Goal: Transaction & Acquisition: Purchase product/service

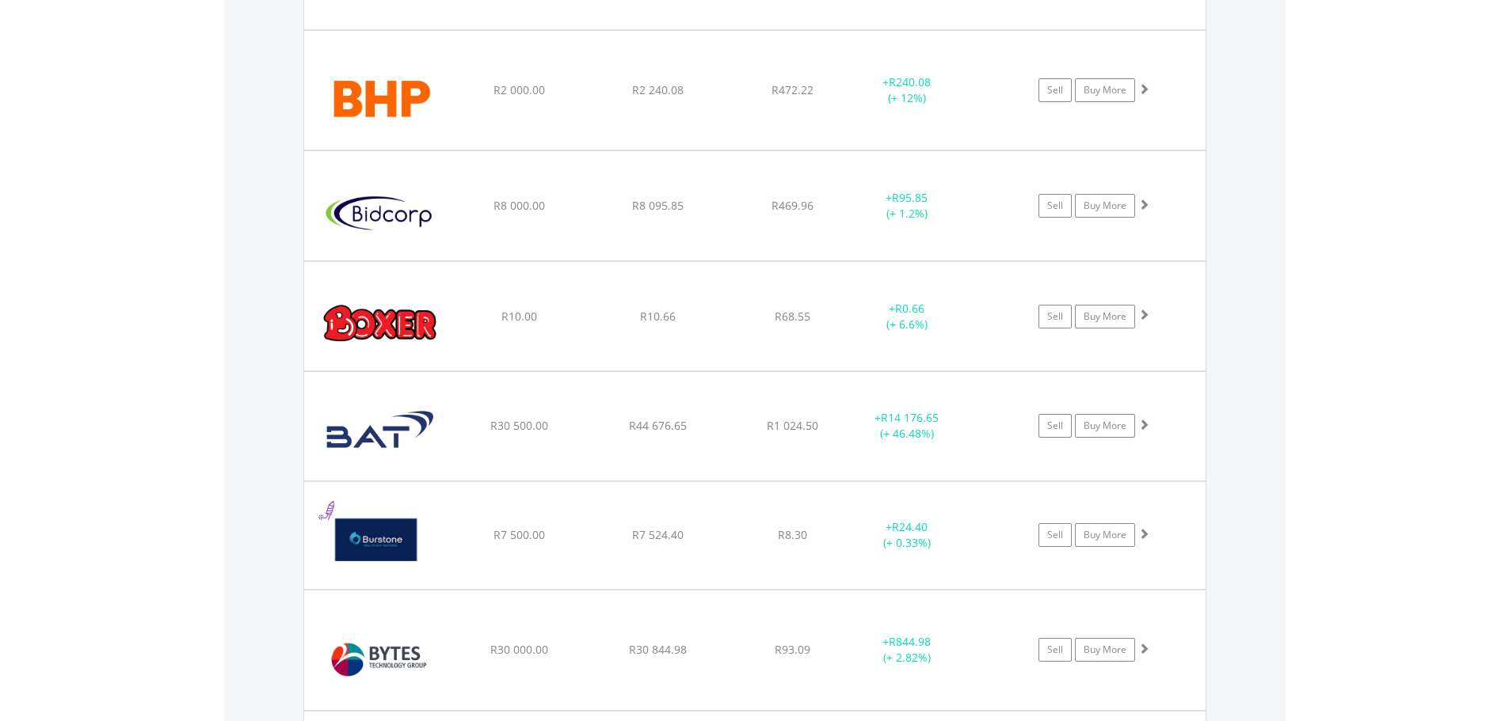
scroll to position [152, 301]
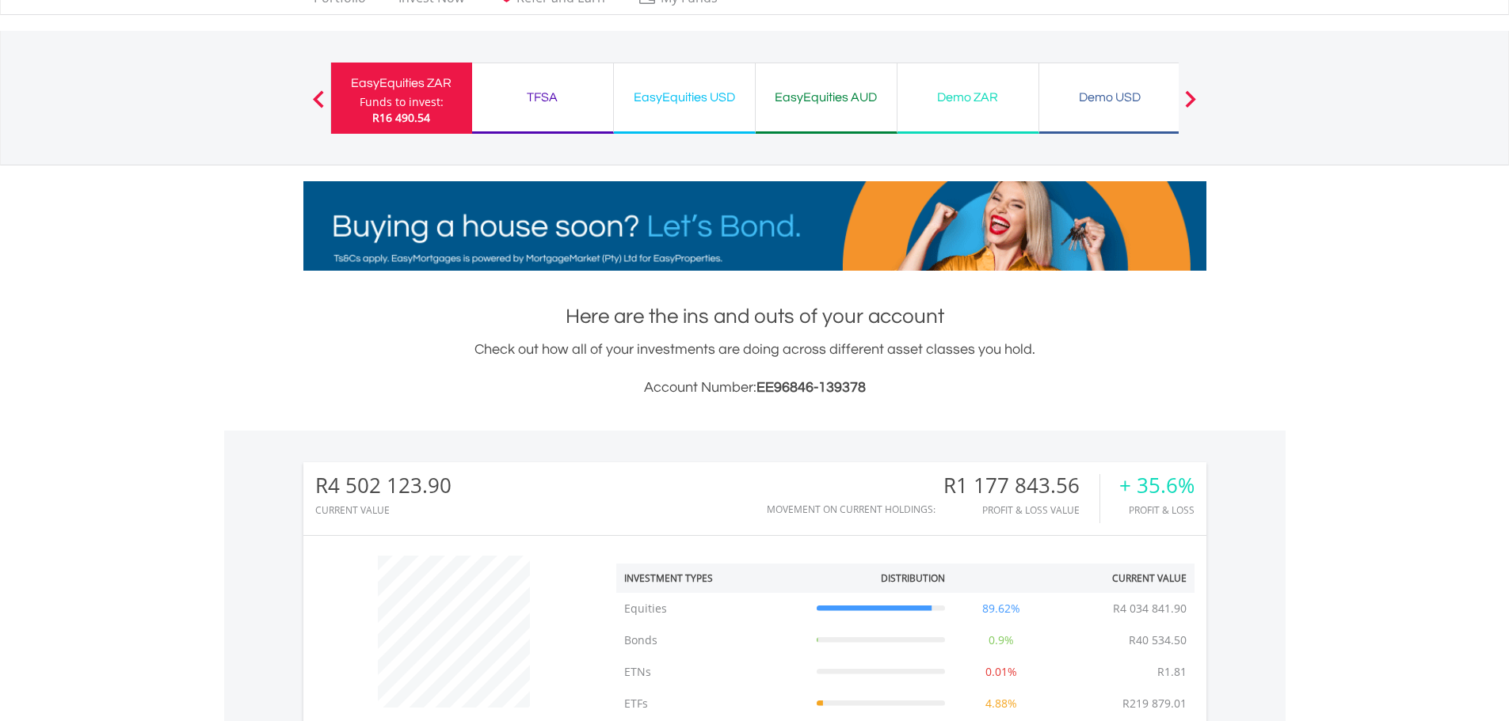
scroll to position [475, 0]
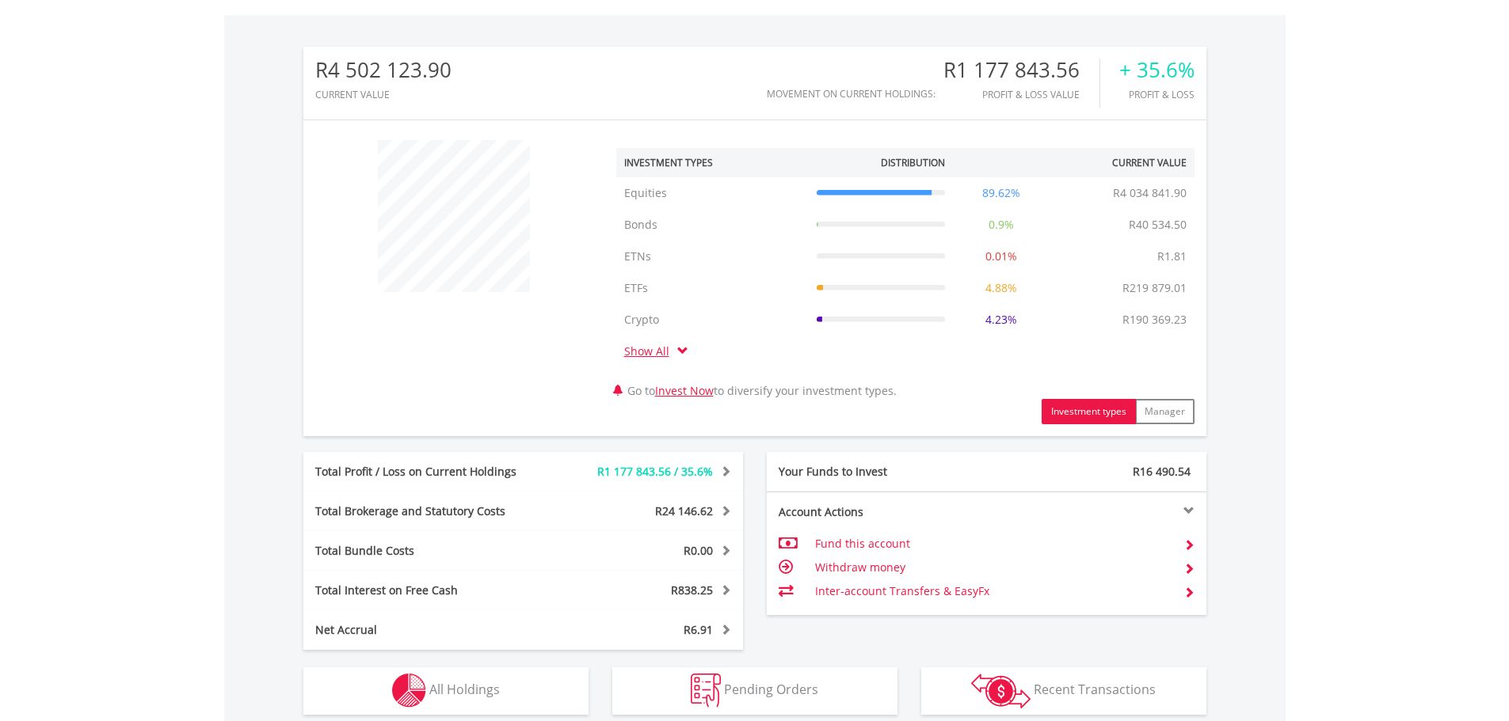
click at [904, 592] on td "Inter-account Transfers & EasyFx" at bounding box center [993, 592] width 356 height 24
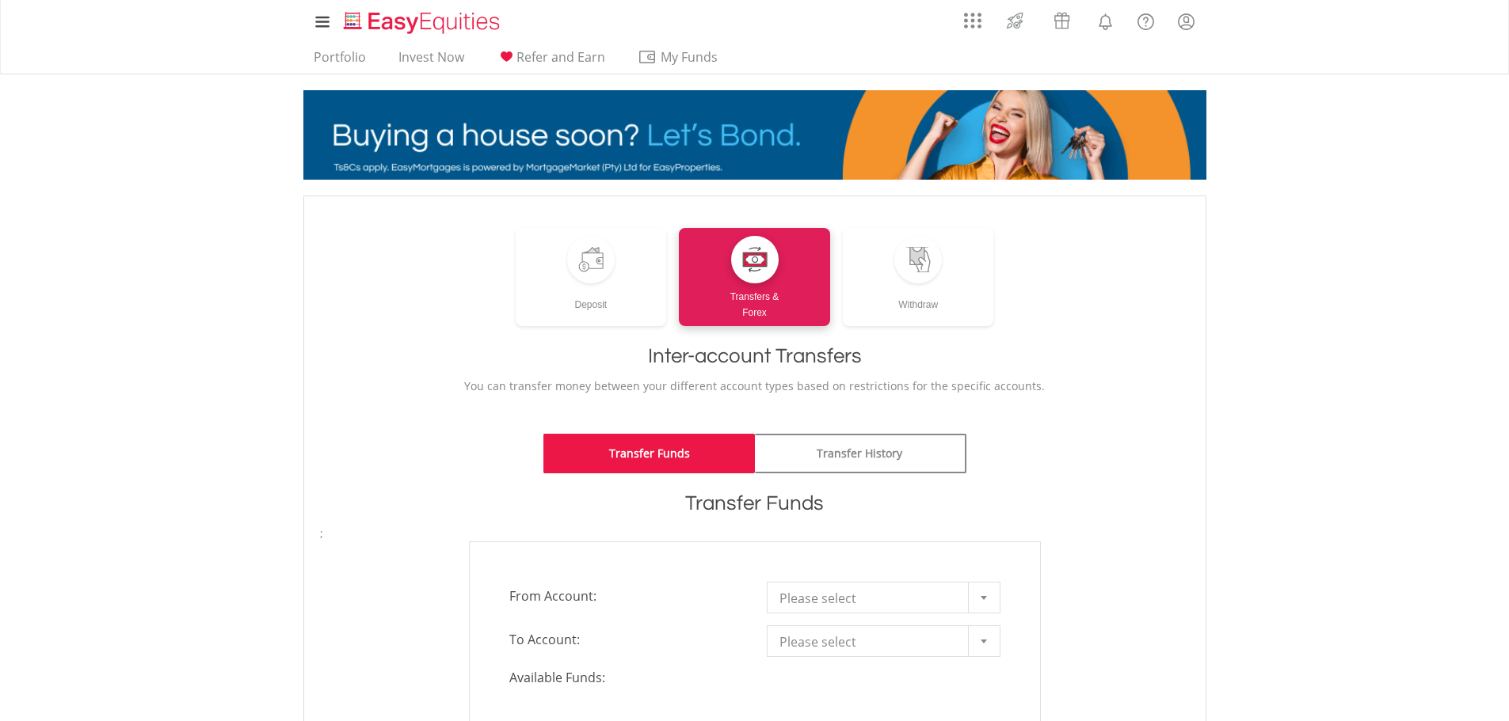
click at [923, 600] on span "Please select" at bounding box center [871, 599] width 185 height 32
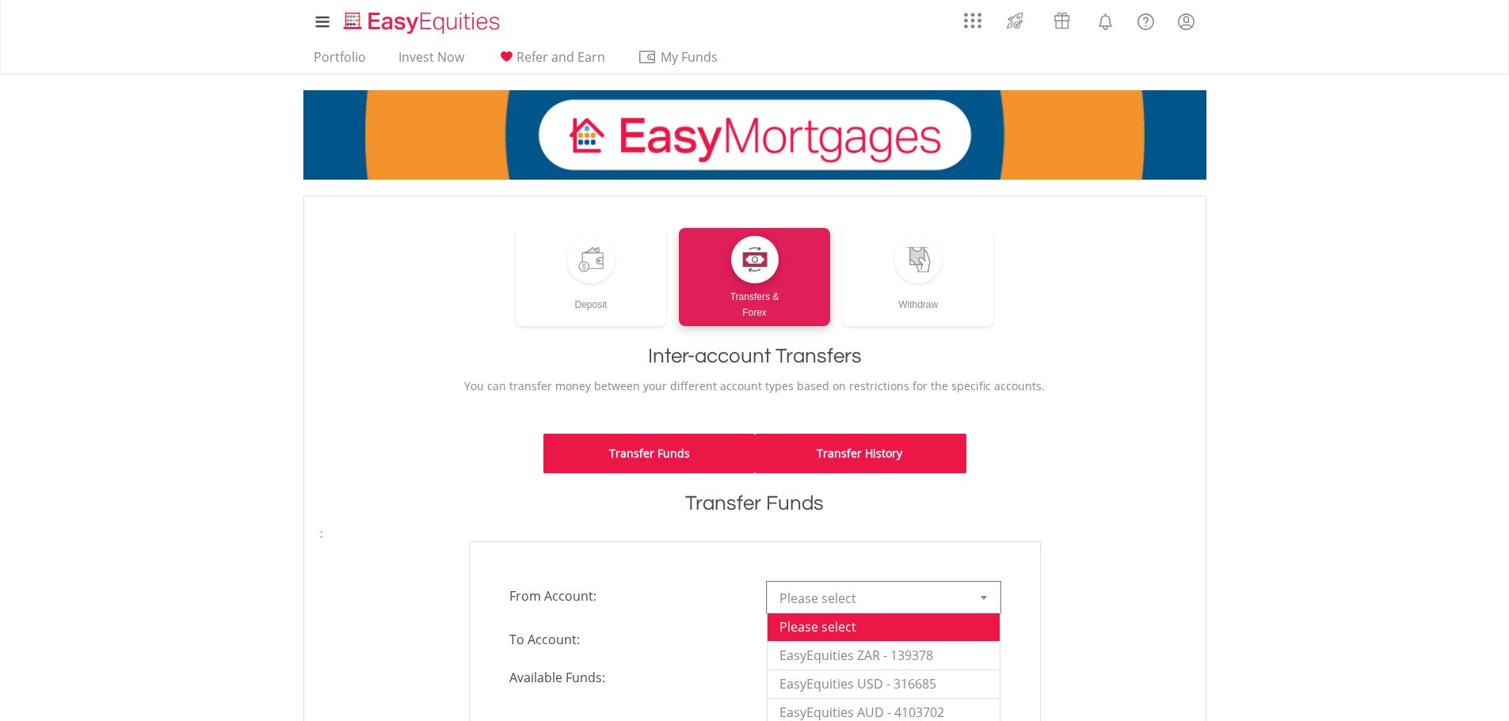
click at [927, 451] on link "Transfer History" at bounding box center [860, 454] width 211 height 40
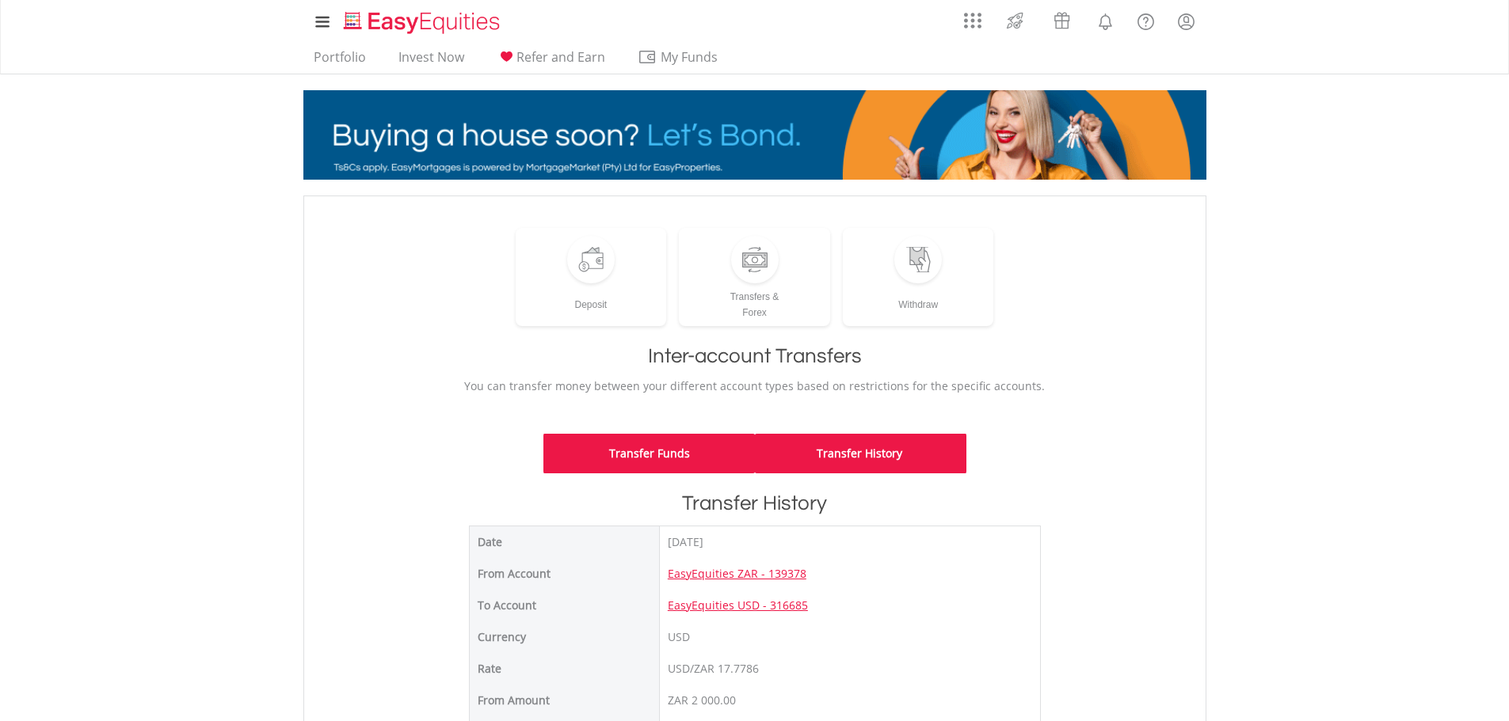
click at [646, 441] on link "Transfer Funds" at bounding box center [648, 454] width 211 height 40
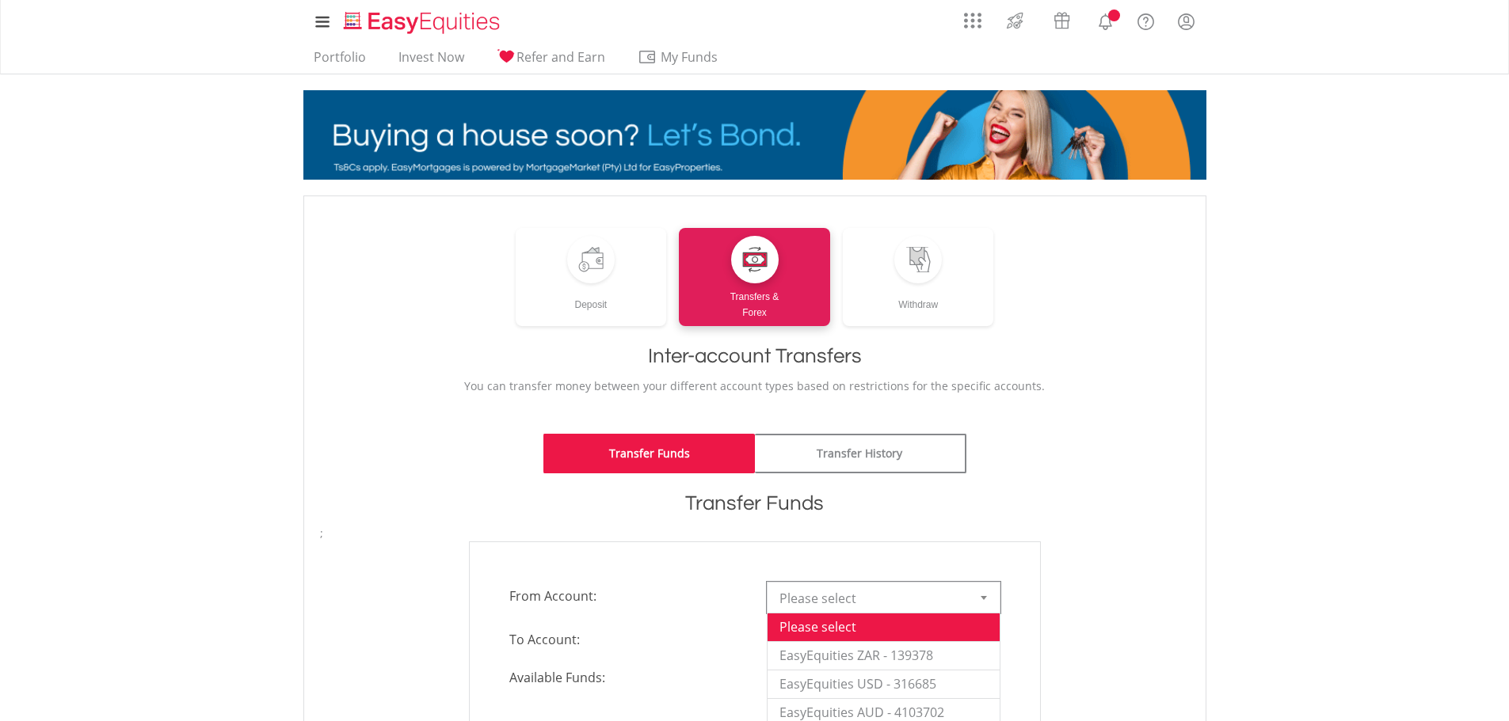
click at [903, 588] on span "Please select" at bounding box center [871, 599] width 185 height 32
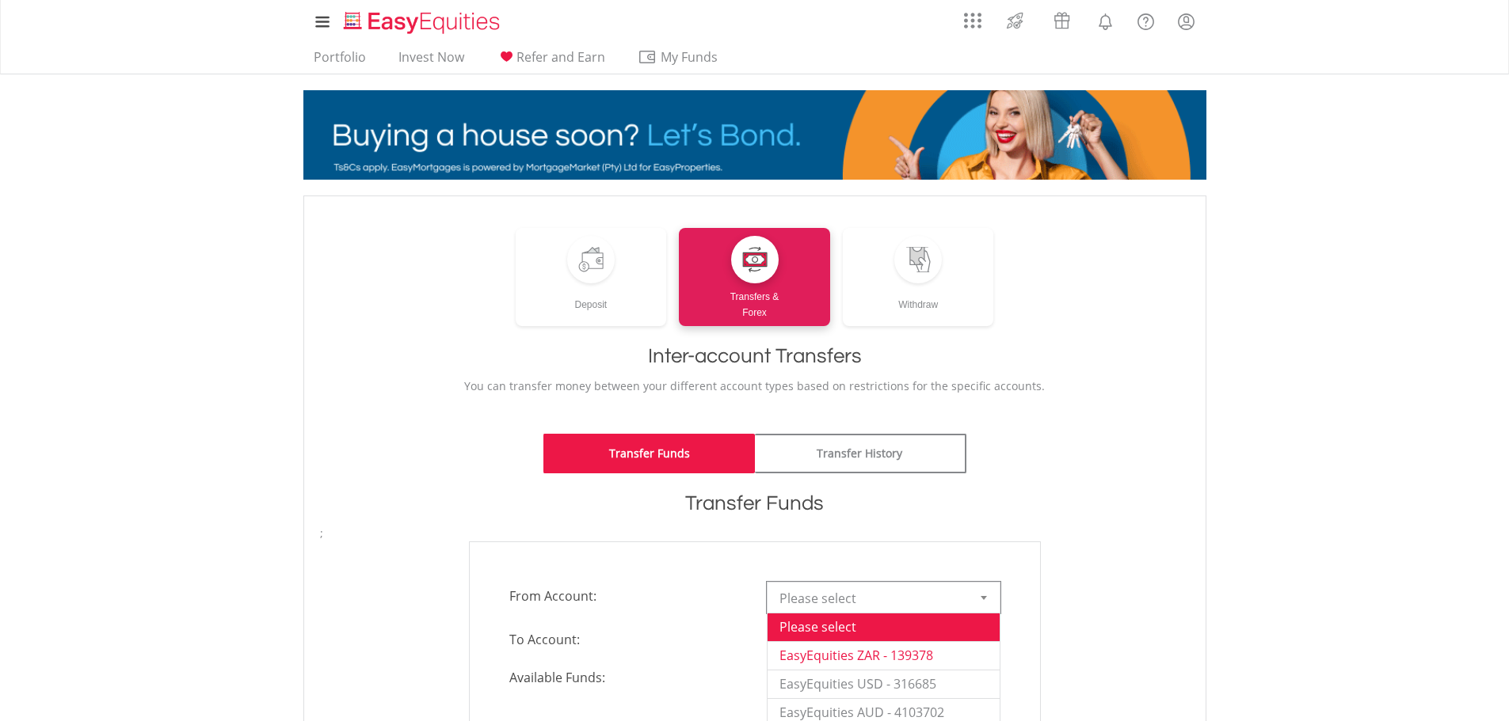
click at [907, 651] on li "EasyEquities ZAR - 139378" at bounding box center [883, 656] width 232 height 29
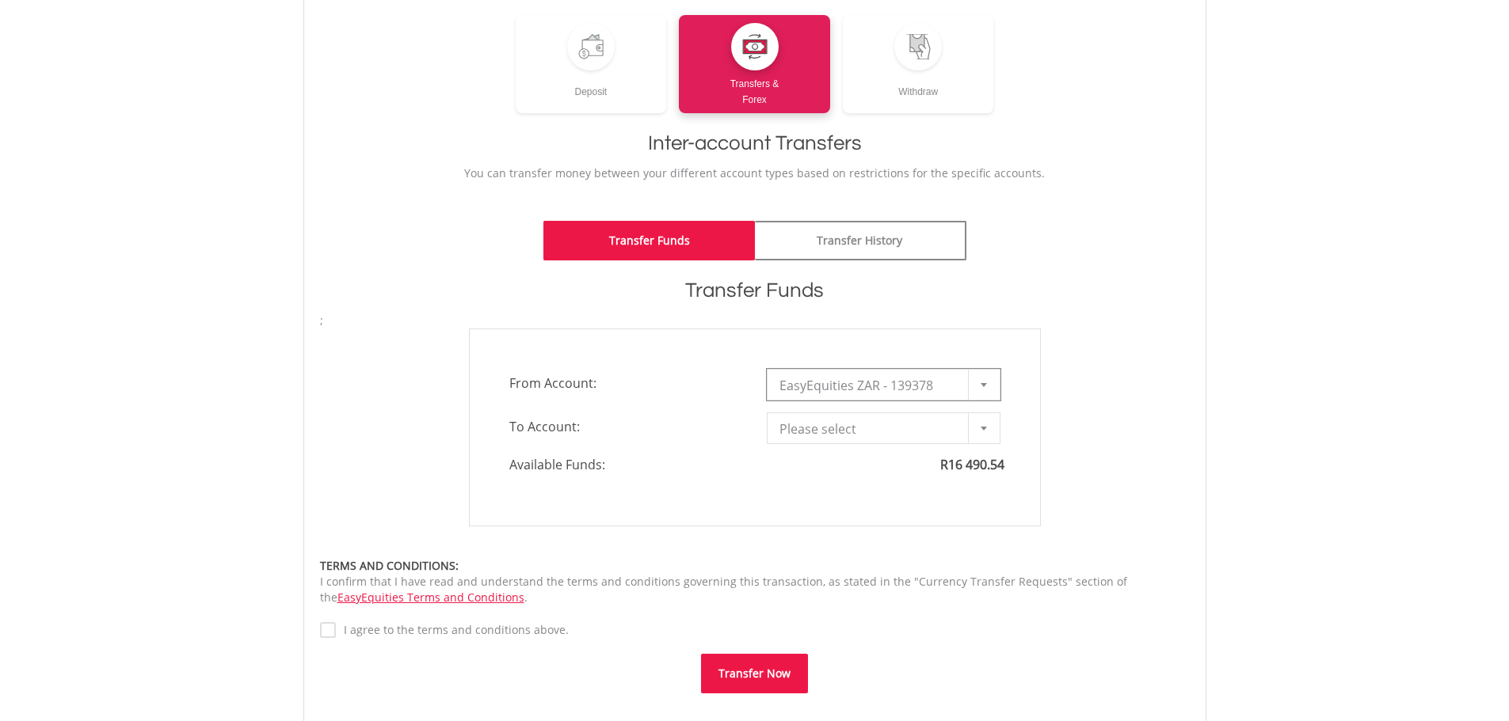
scroll to position [238, 0]
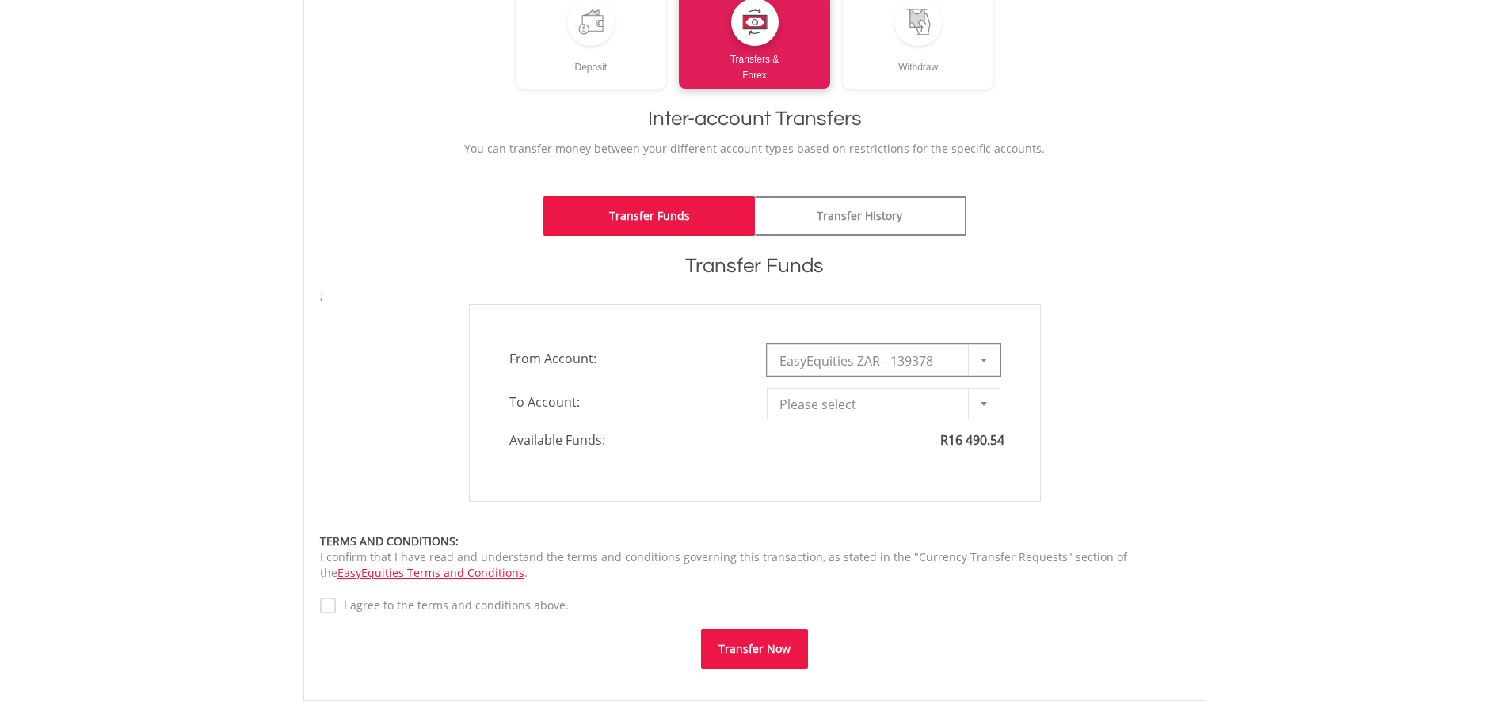
click at [893, 409] on span "Please select" at bounding box center [871, 405] width 185 height 32
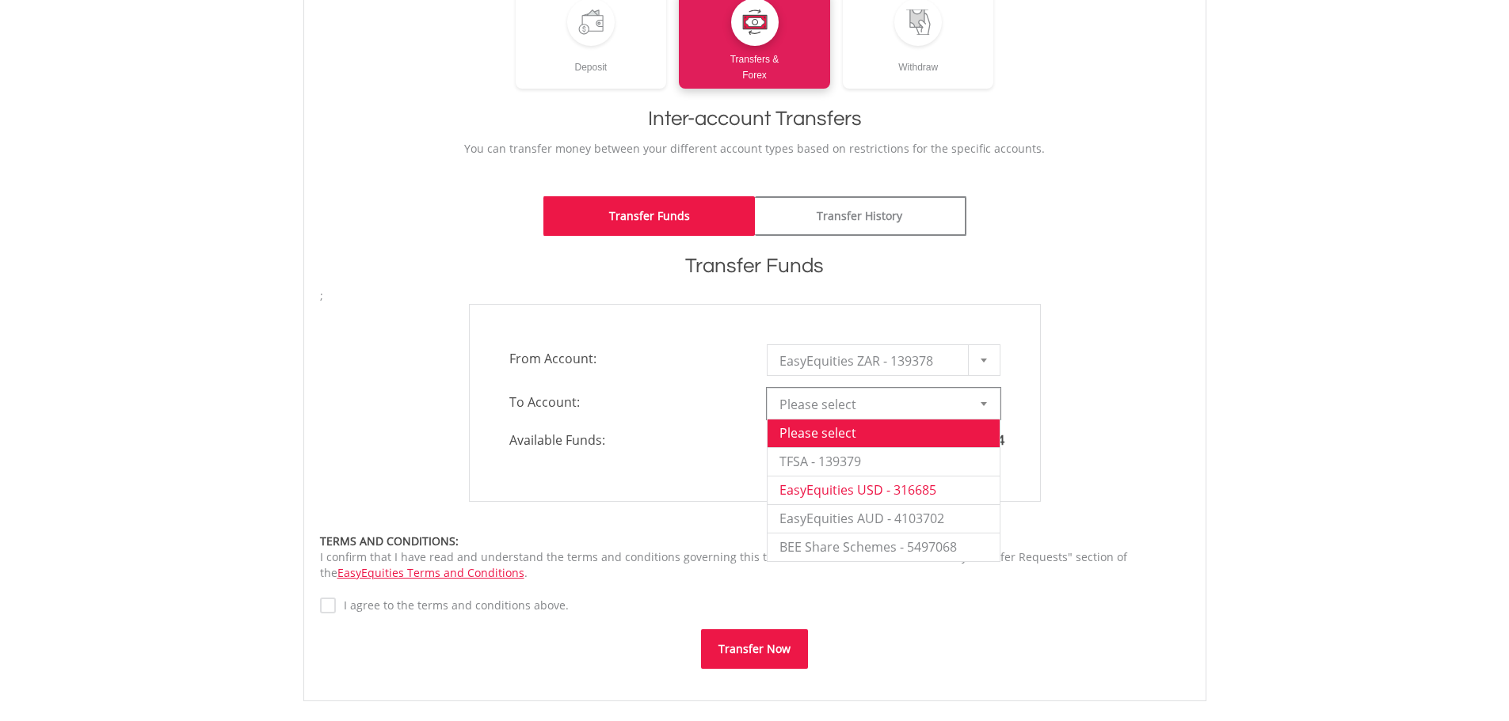
click at [883, 488] on li "EasyEquities USD - 316685" at bounding box center [883, 490] width 232 height 29
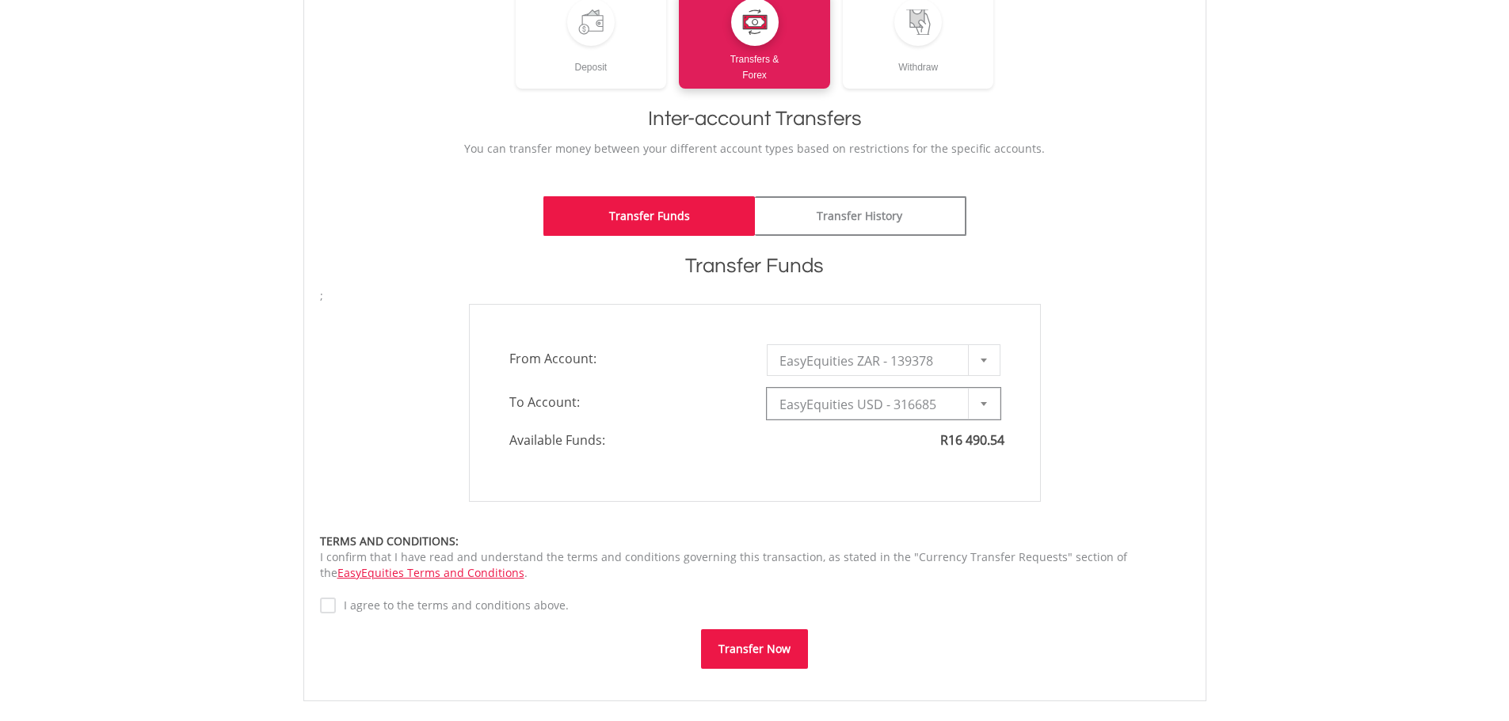
type input "*"
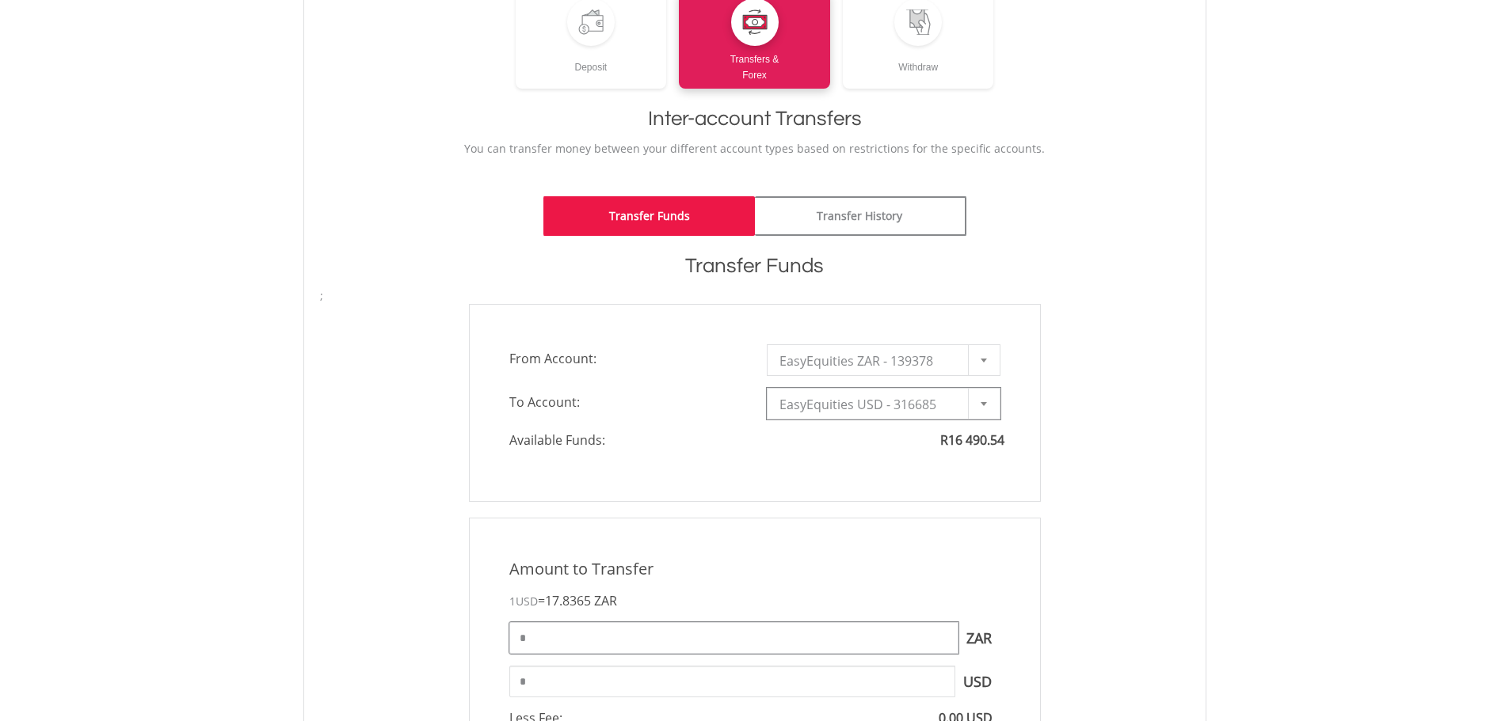
click at [680, 644] on input "*" at bounding box center [733, 639] width 449 height 32
type input "********"
type input "*****"
click at [1075, 577] on div "Amount to Transfer 1 USD = 17.8365 ZAR ******** ZAR You can transfer funds into…" at bounding box center [754, 715] width 893 height 394
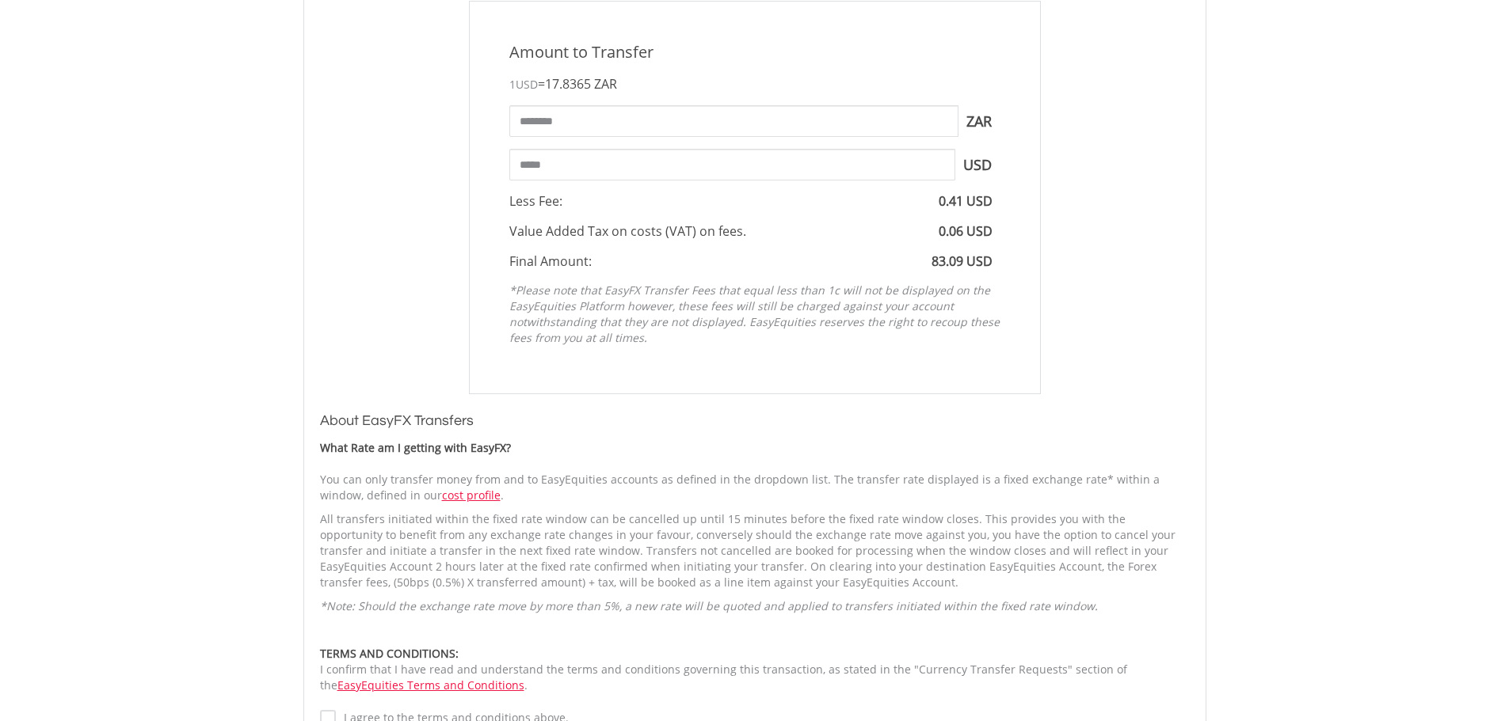
scroll to position [1030, 0]
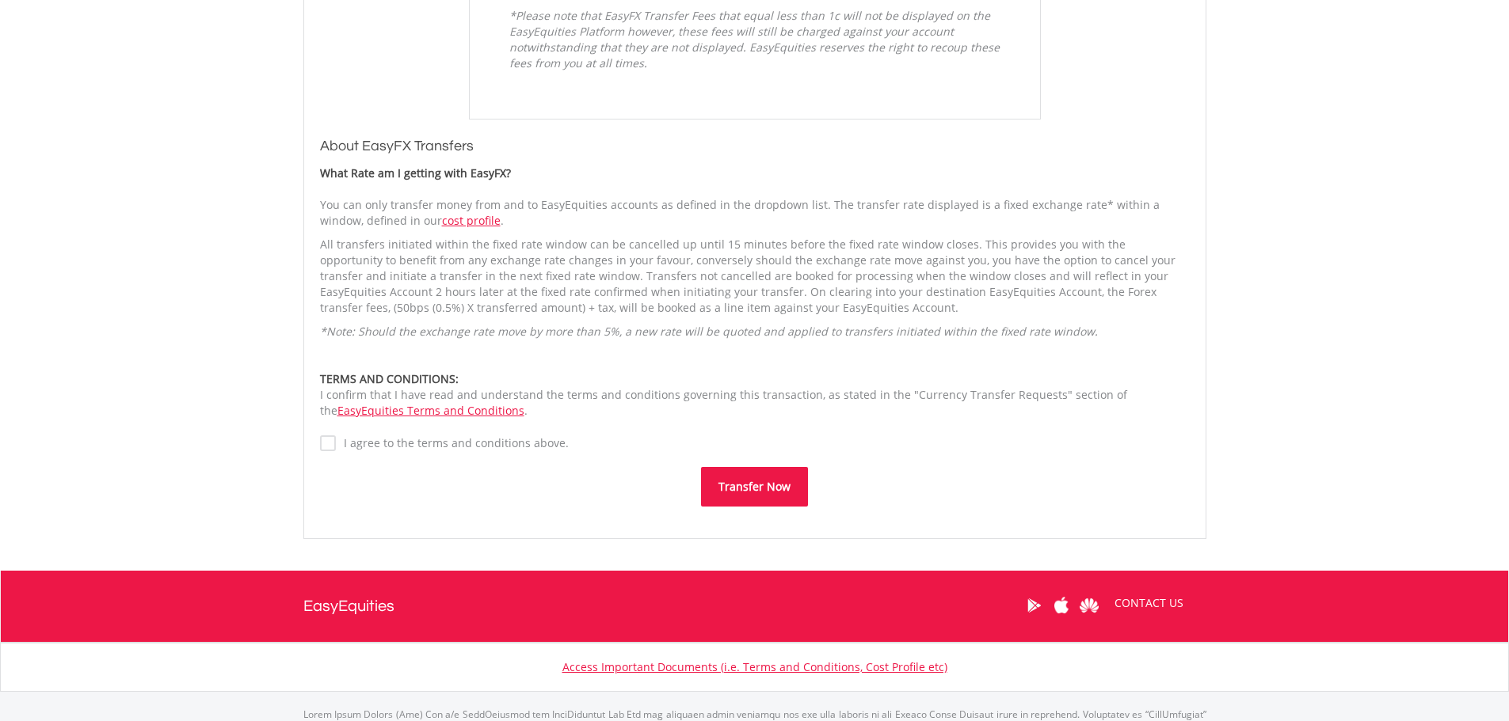
click at [423, 436] on label "I agree to the terms and conditions above." at bounding box center [452, 444] width 233 height 16
click at [764, 496] on button "Transfer Now" at bounding box center [754, 487] width 107 height 40
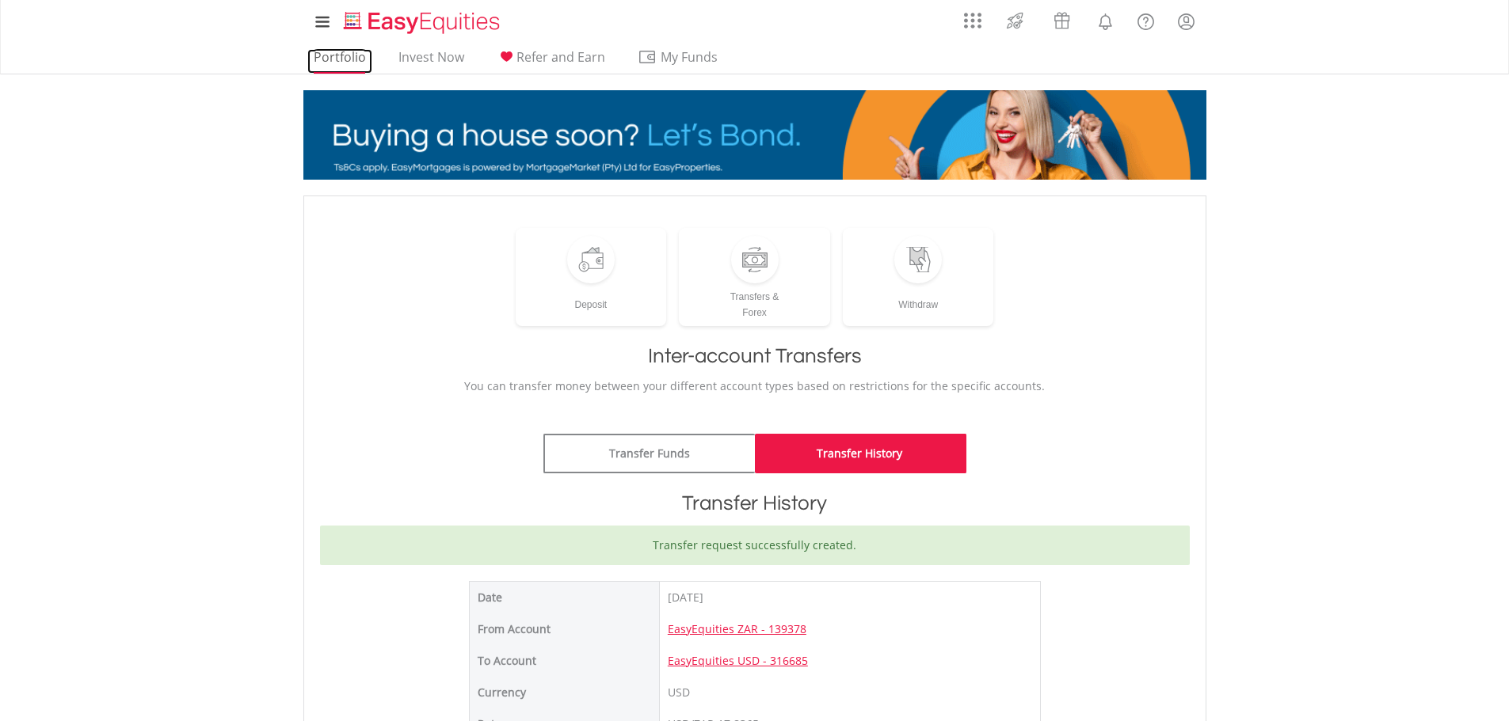
click at [344, 63] on link "Portfolio" at bounding box center [339, 61] width 65 height 25
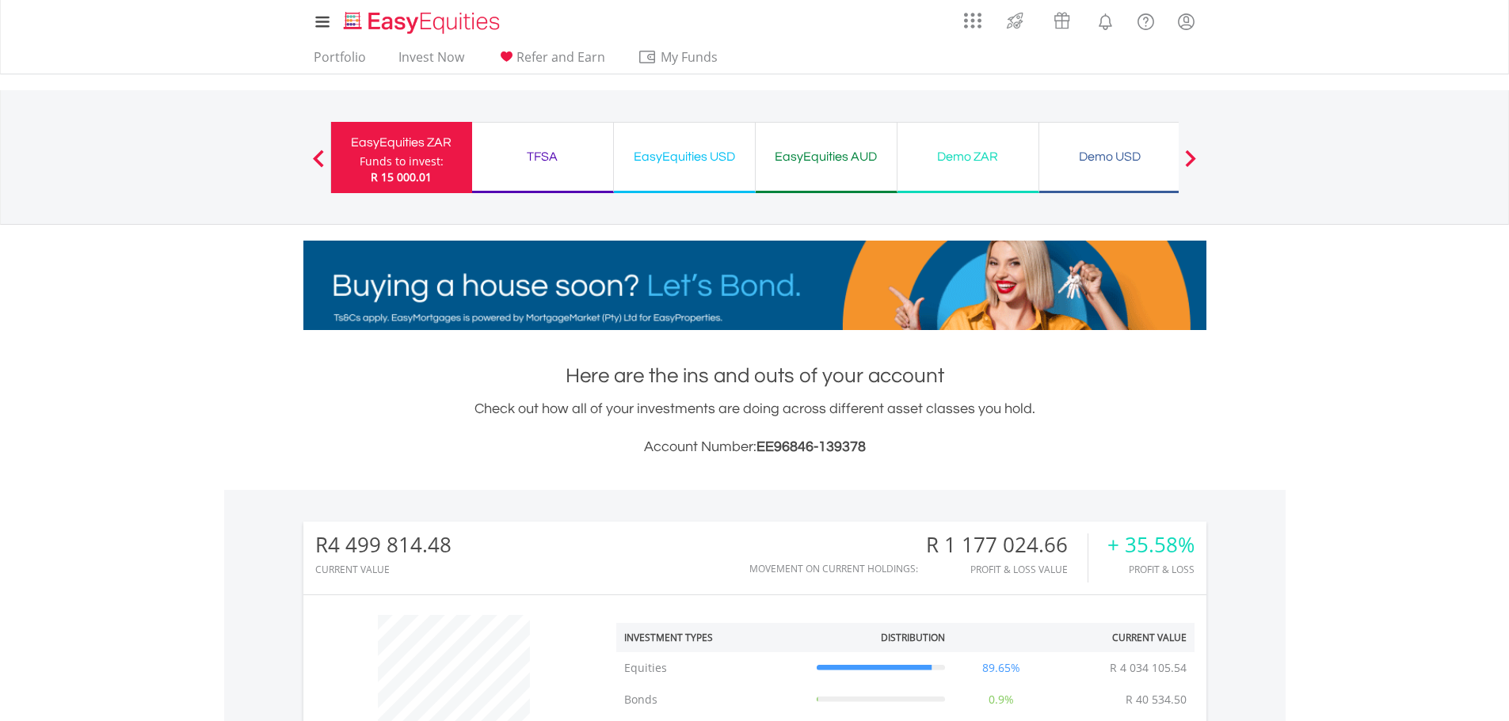
scroll to position [554, 0]
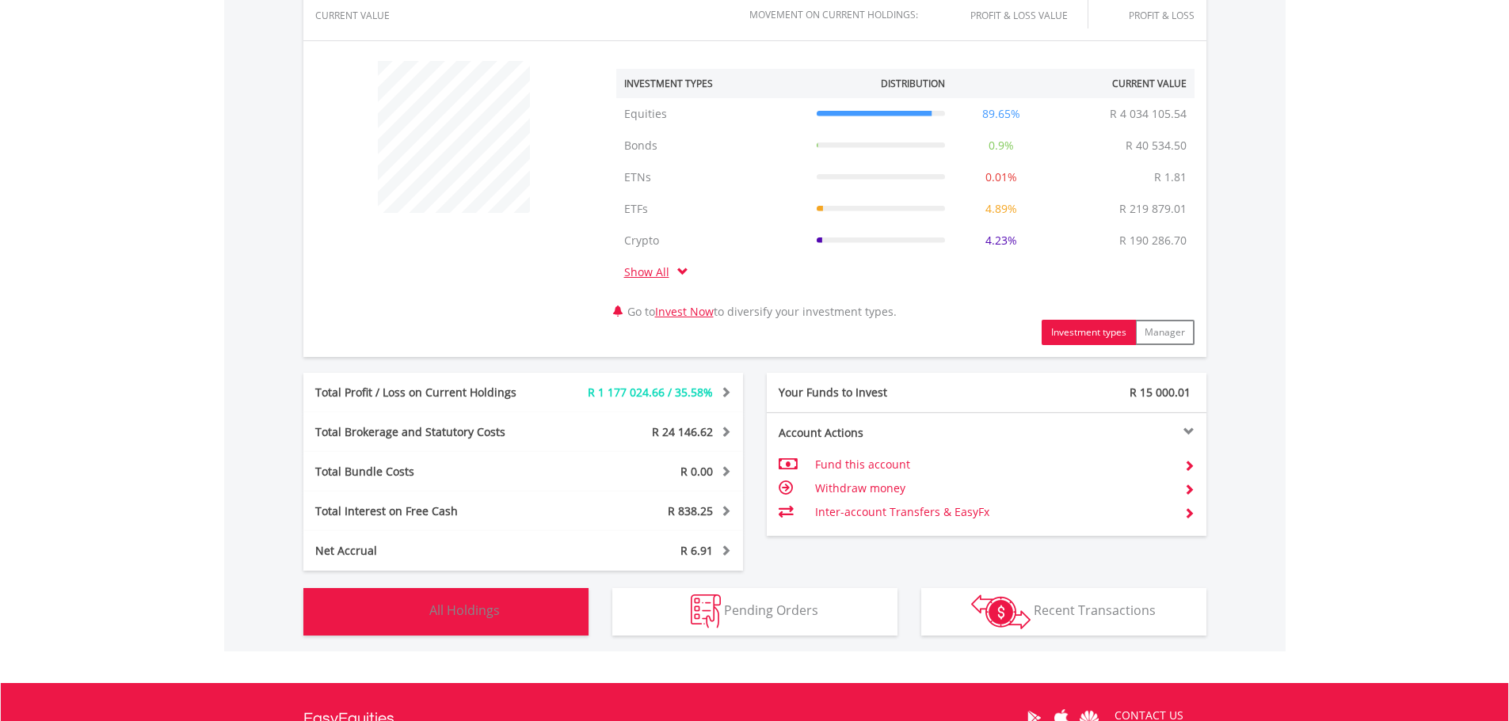
click at [493, 621] on button "Holdings All Holdings" at bounding box center [445, 612] width 285 height 48
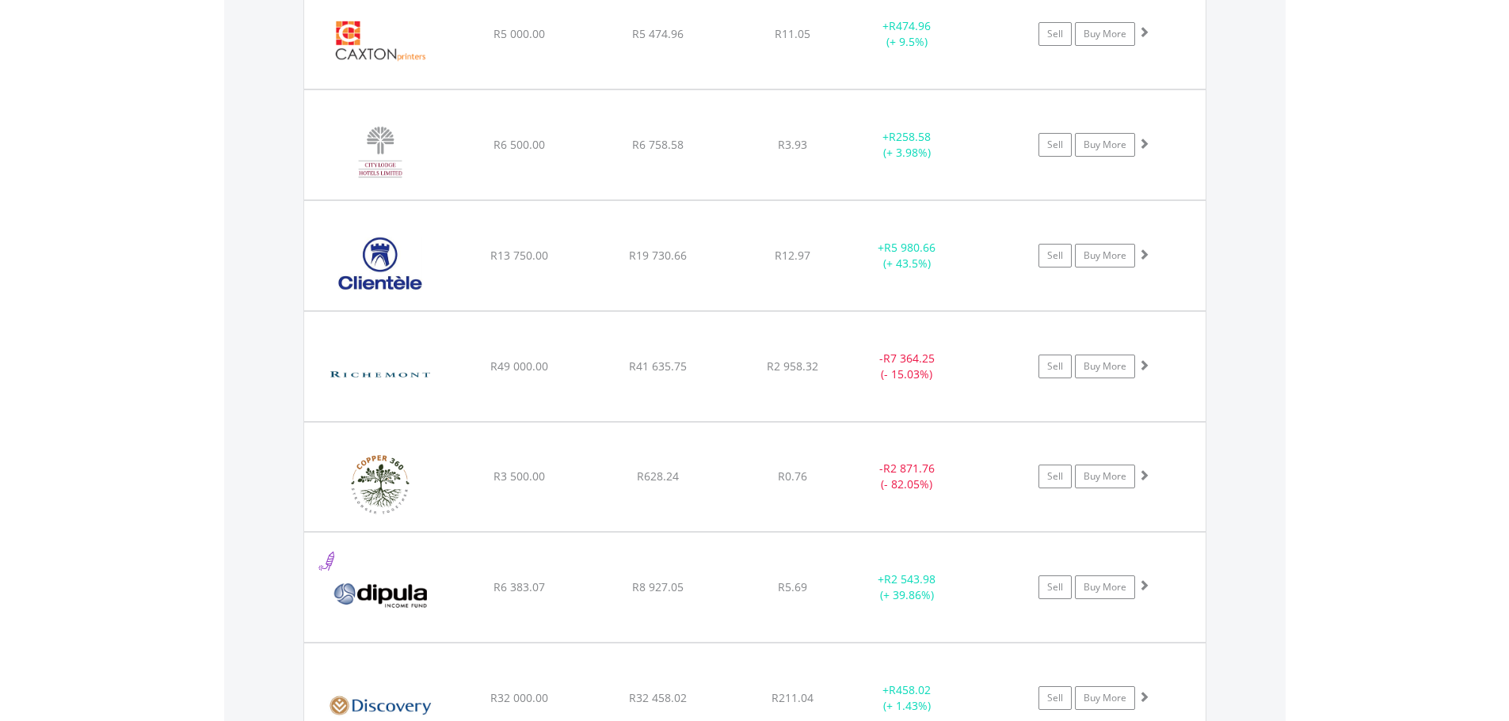
scroll to position [3880, 0]
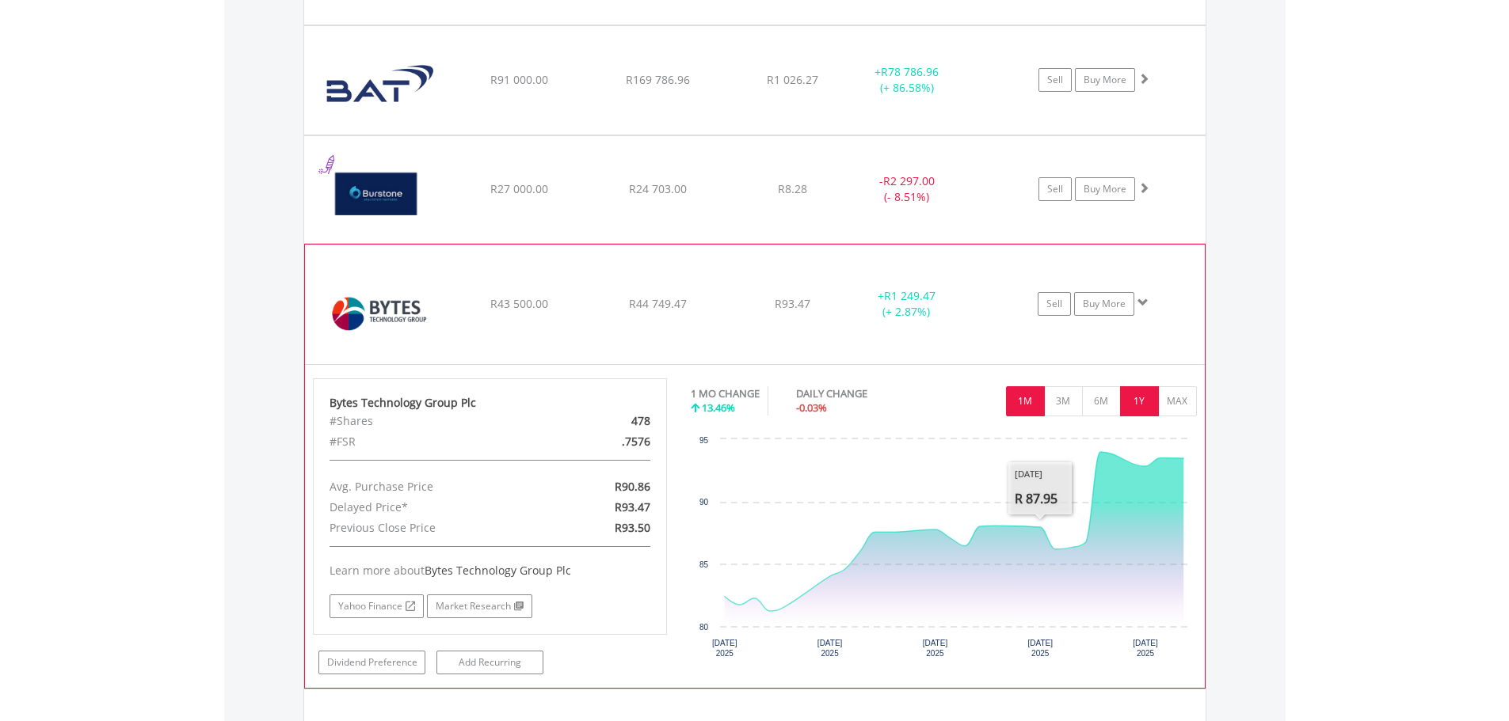
click at [1122, 398] on button "1Y" at bounding box center [1139, 401] width 39 height 30
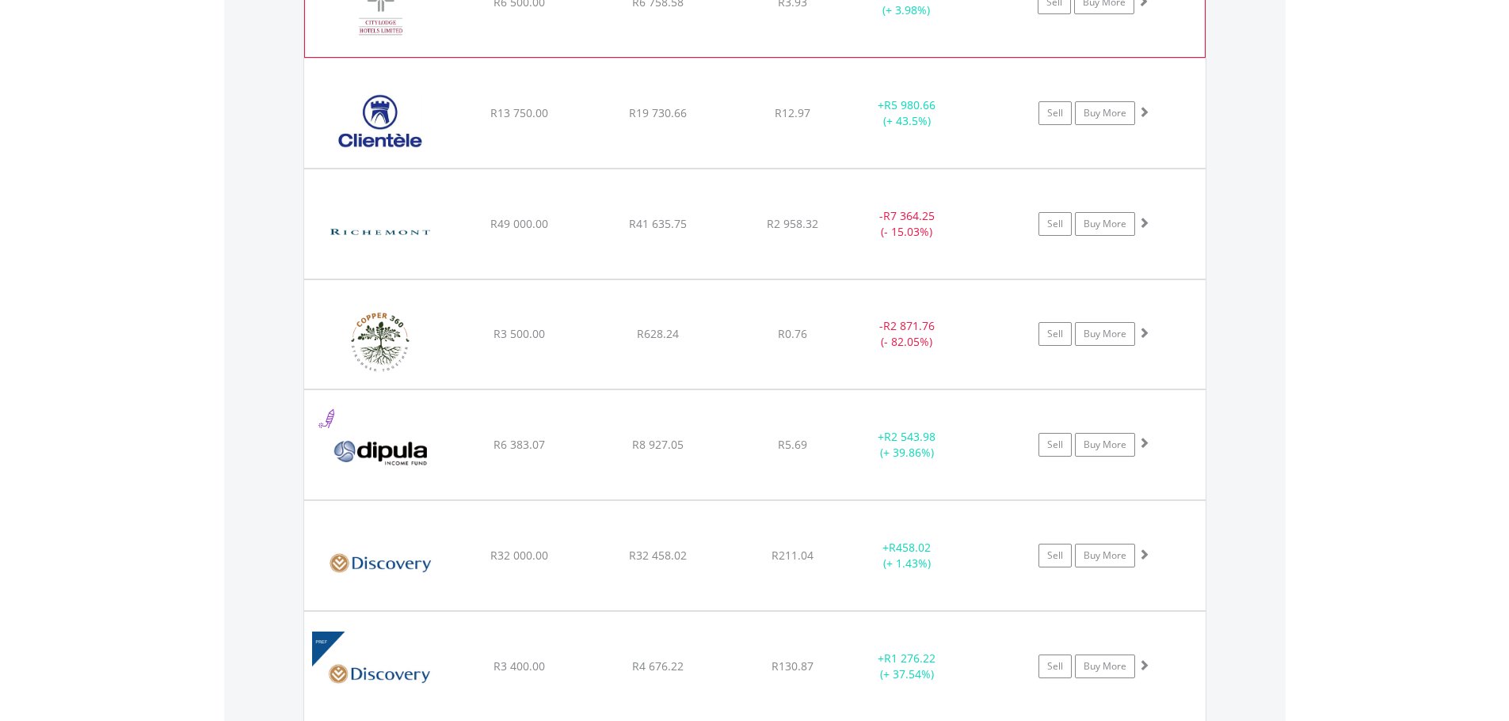
scroll to position [4989, 0]
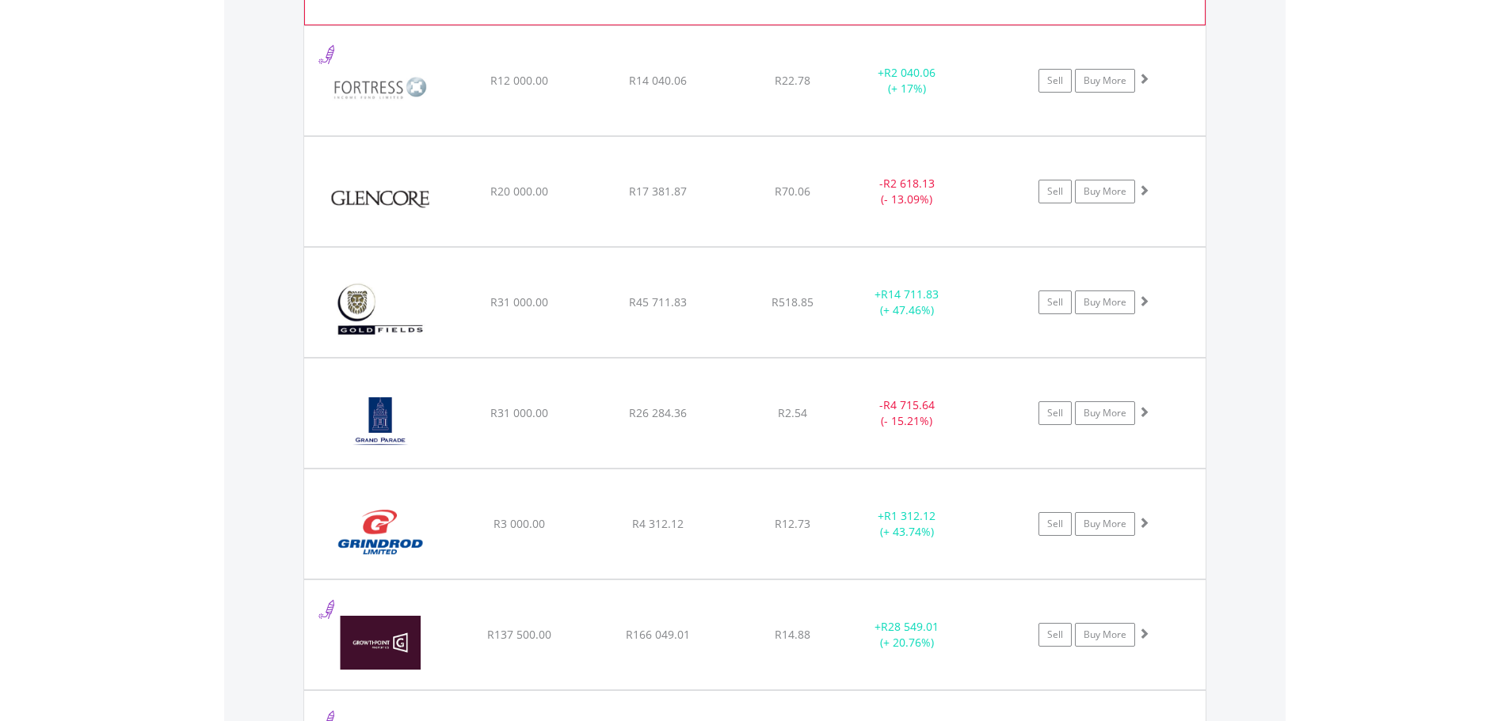
scroll to position [6493, 0]
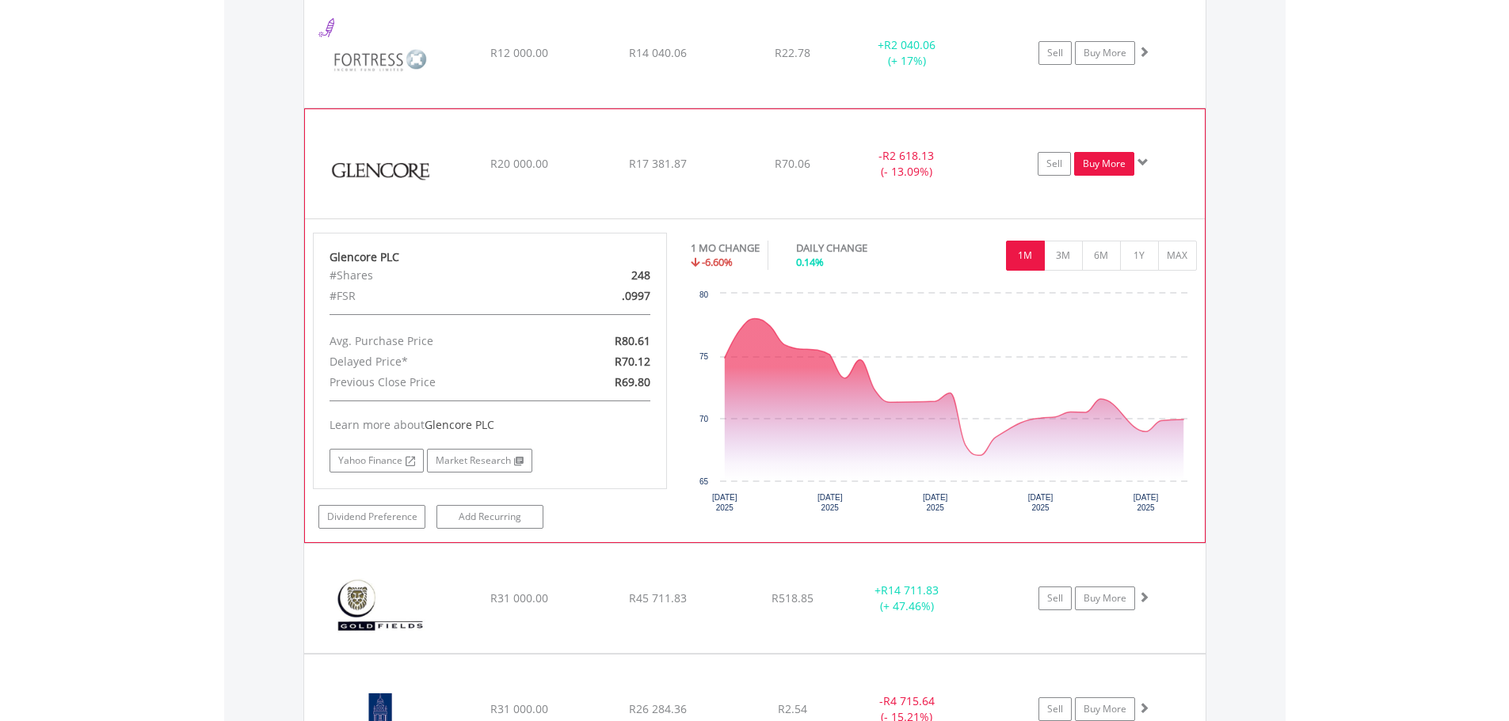
click at [1097, 164] on link "Buy More" at bounding box center [1104, 164] width 60 height 24
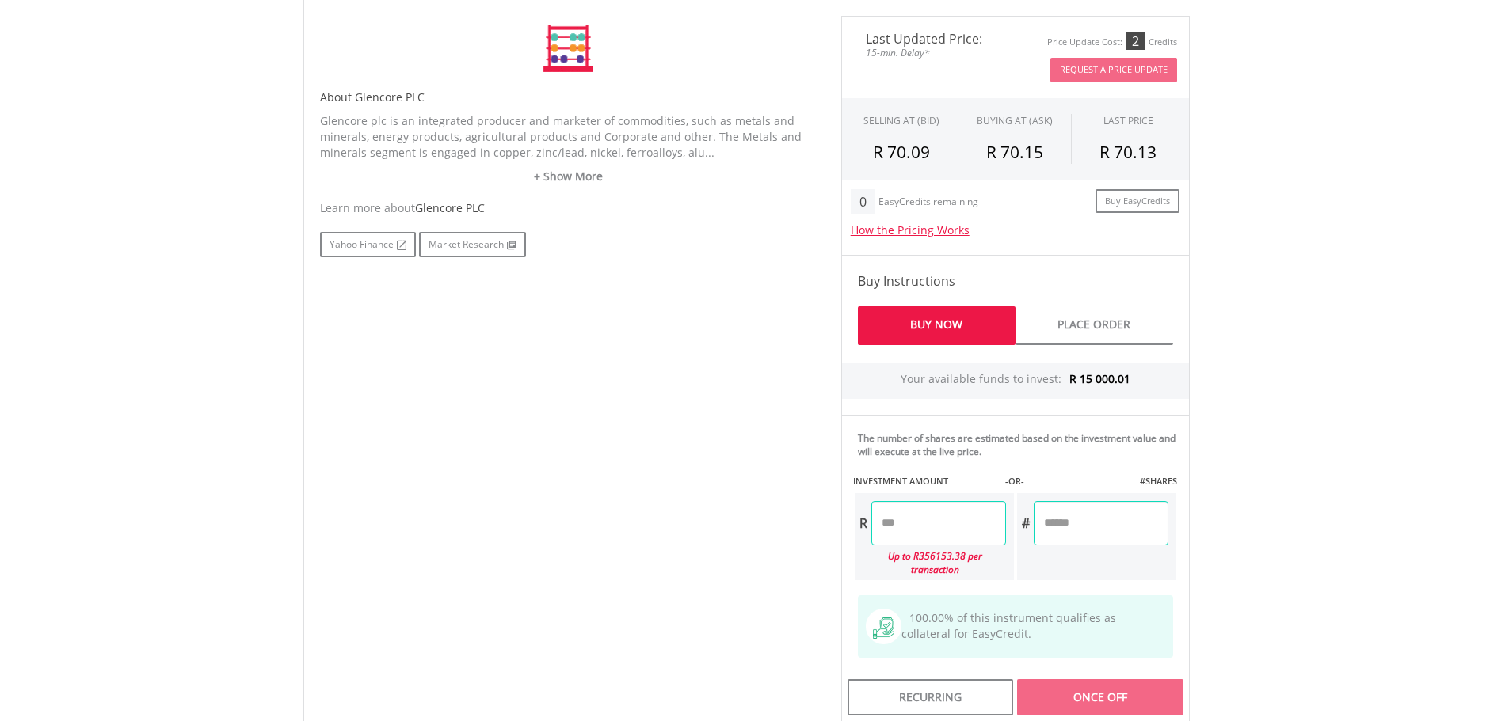
scroll to position [763, 0]
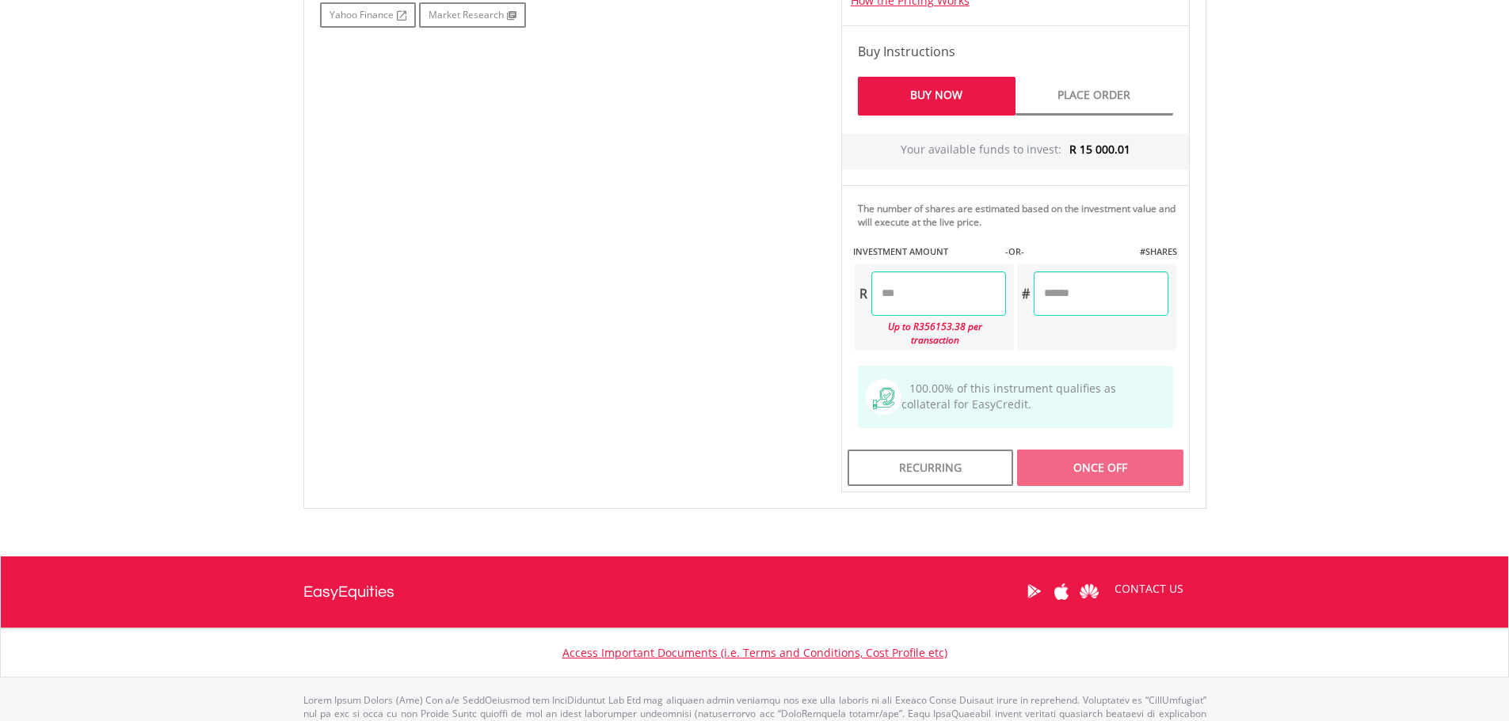
click at [961, 272] on input "number" at bounding box center [938, 294] width 135 height 44
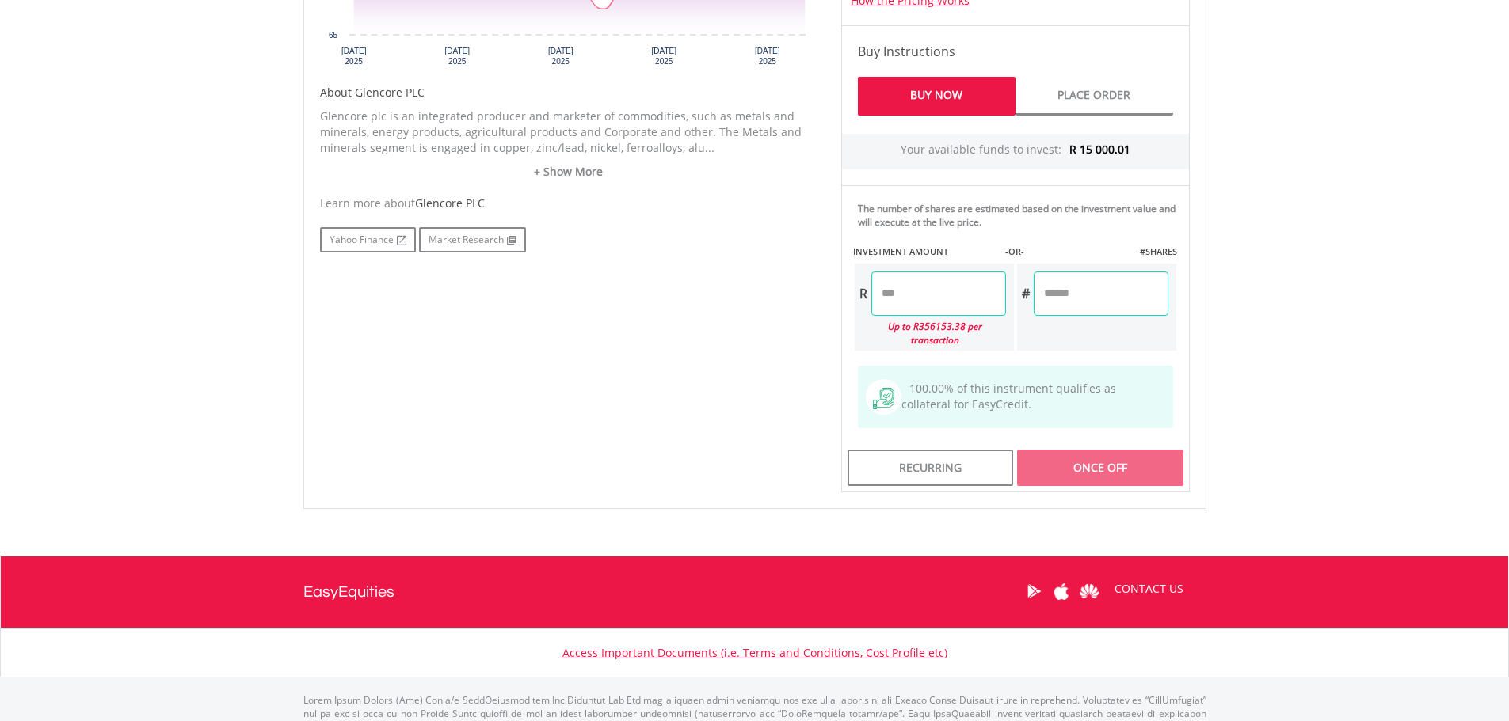
scroll to position [792, 0]
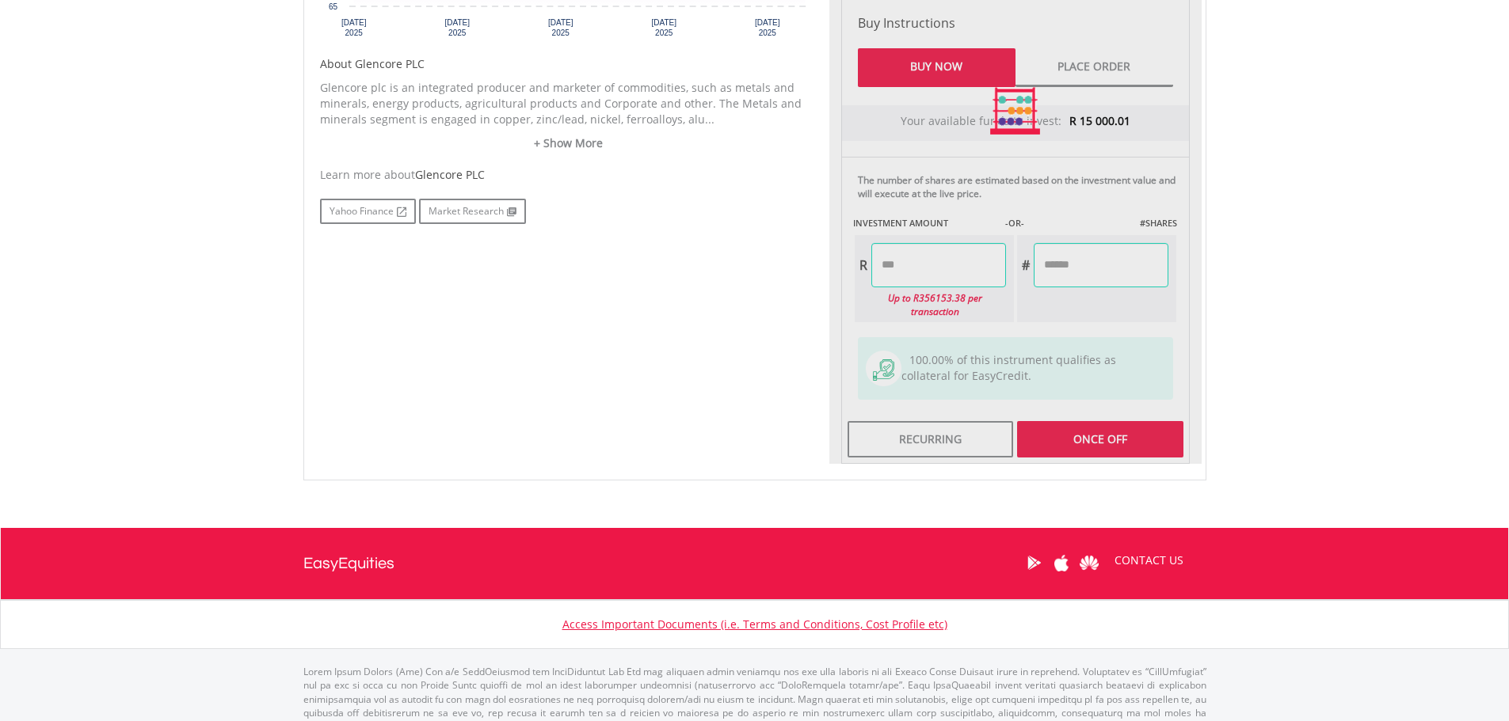
type input "******"
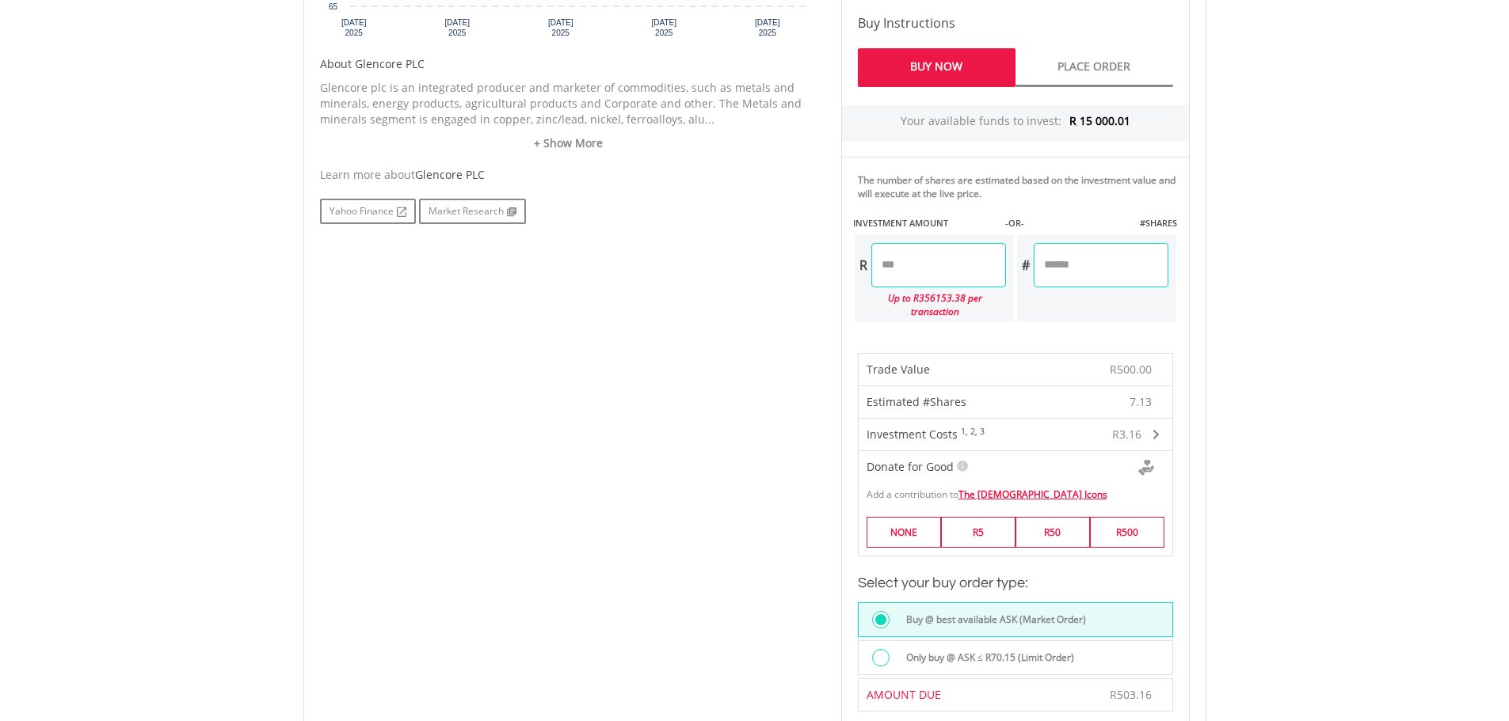
scroll to position [1267, 0]
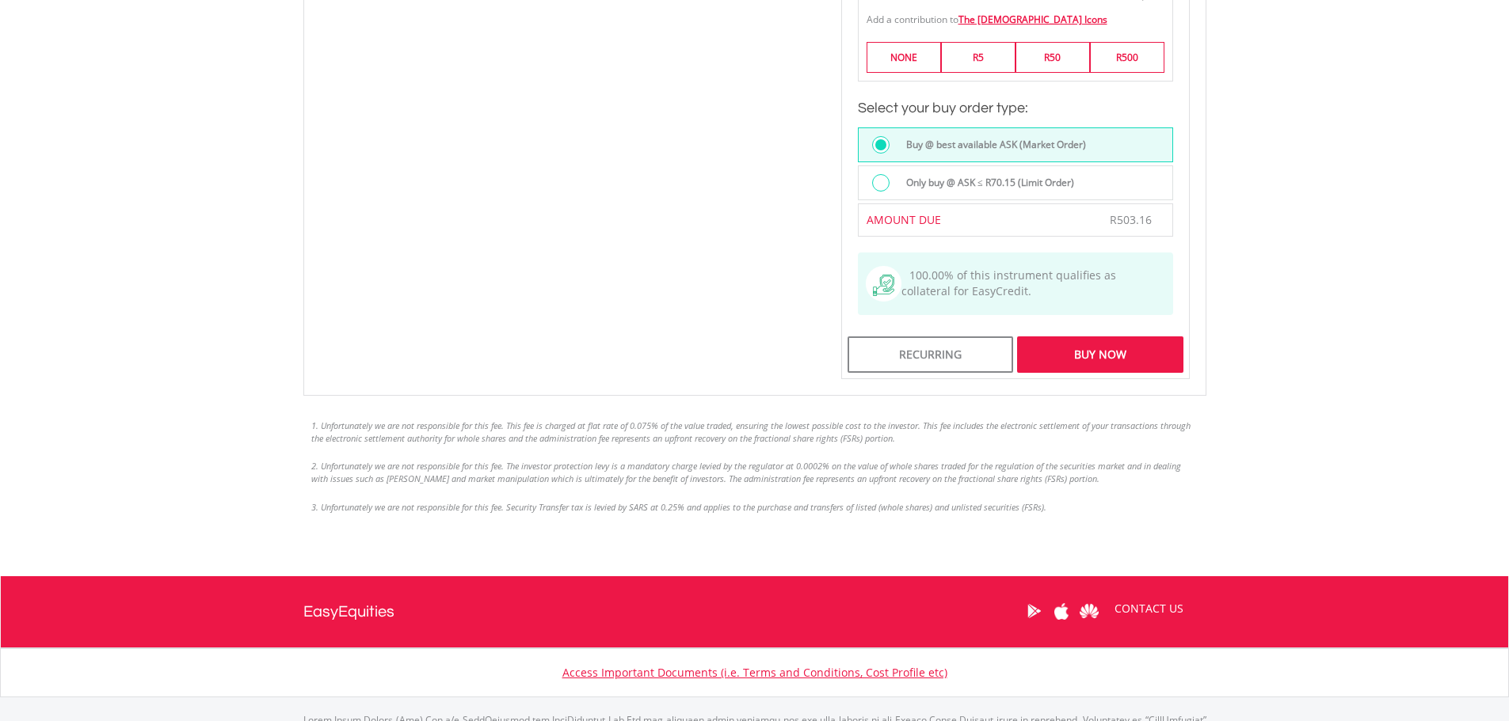
click at [1172, 337] on div "Buy Now" at bounding box center [1100, 355] width 166 height 36
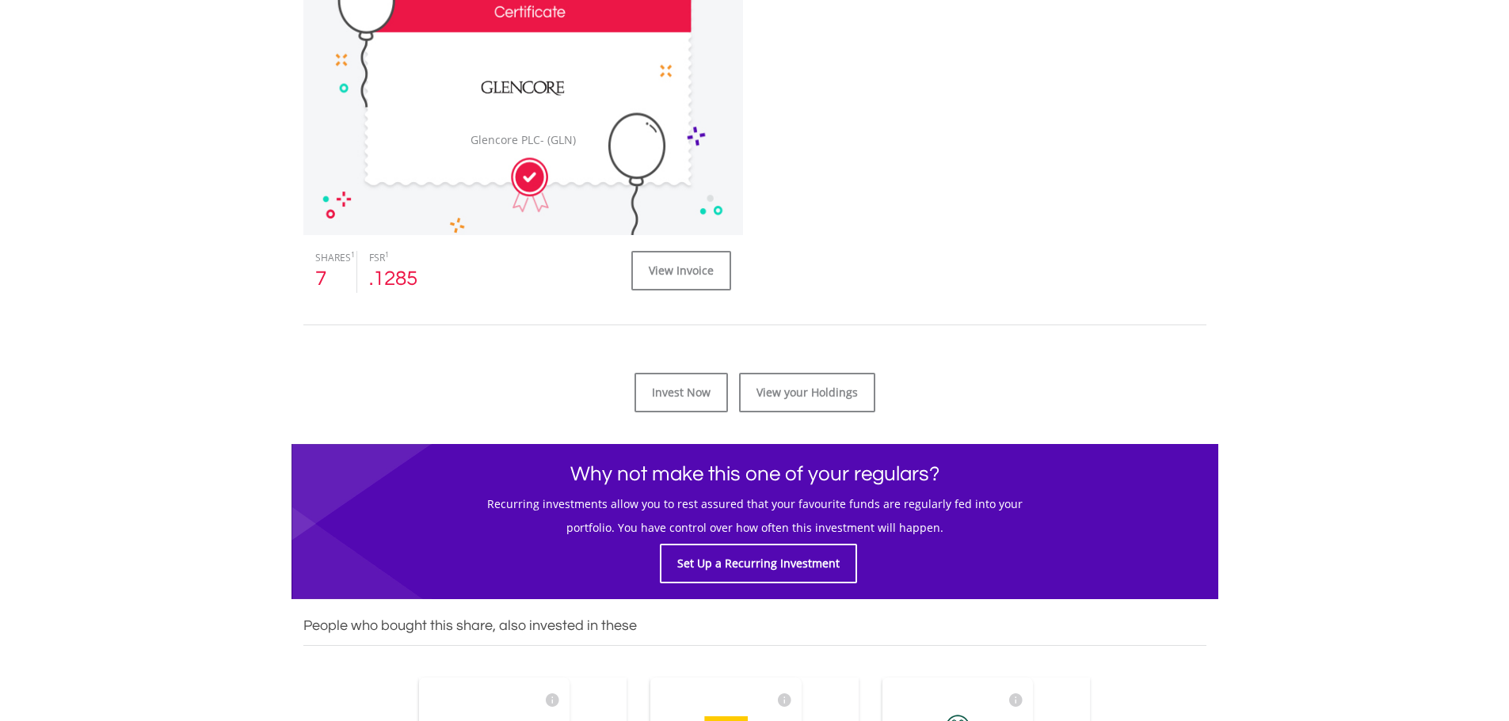
scroll to position [554, 0]
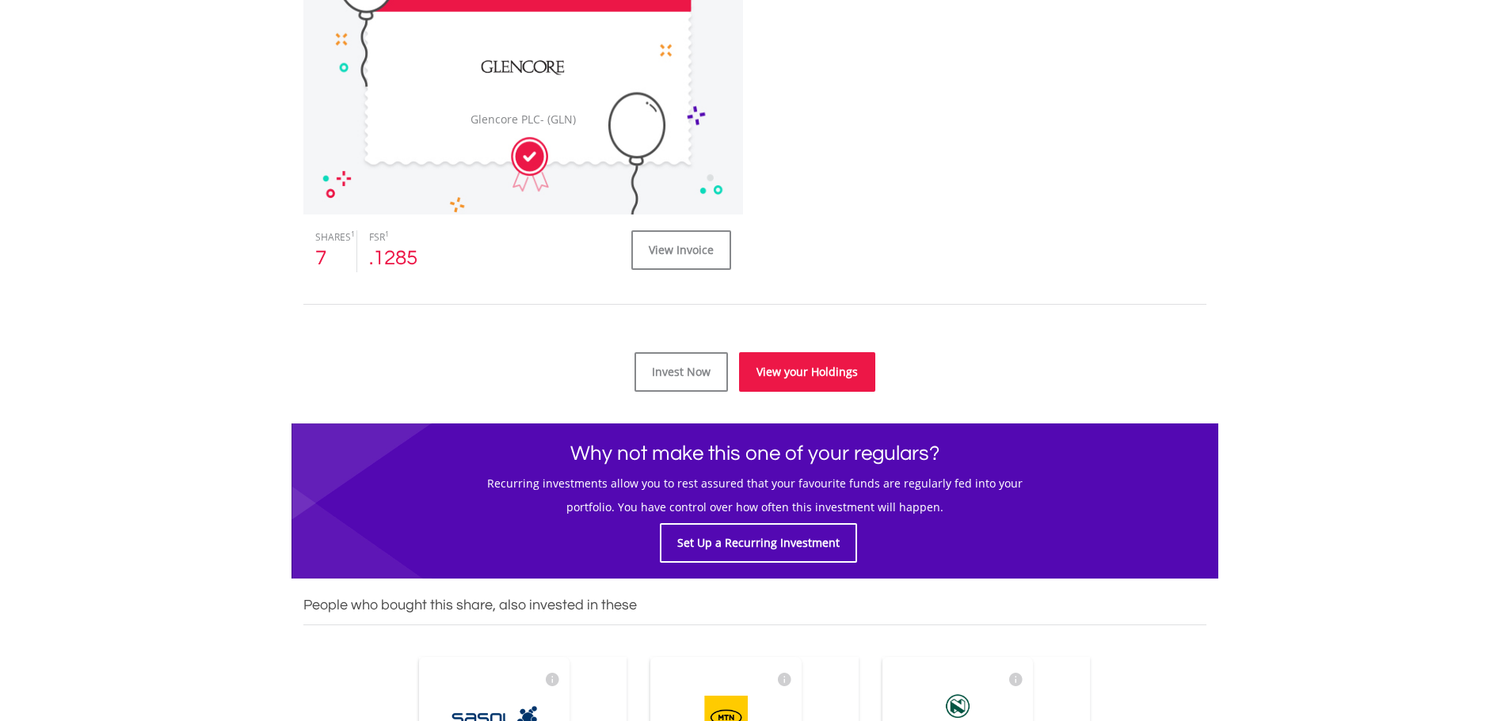
click at [832, 372] on link "View your Holdings" at bounding box center [807, 372] width 136 height 40
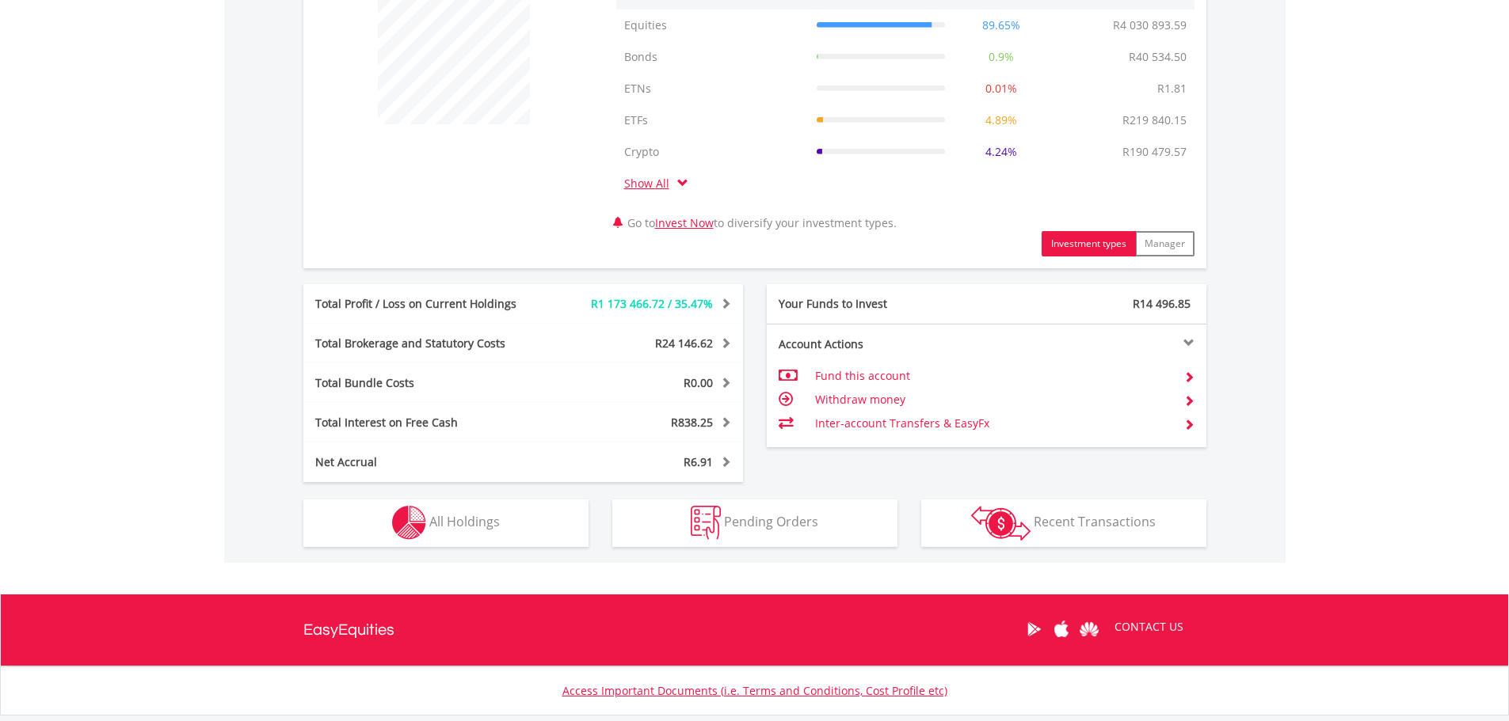
scroll to position [745, 0]
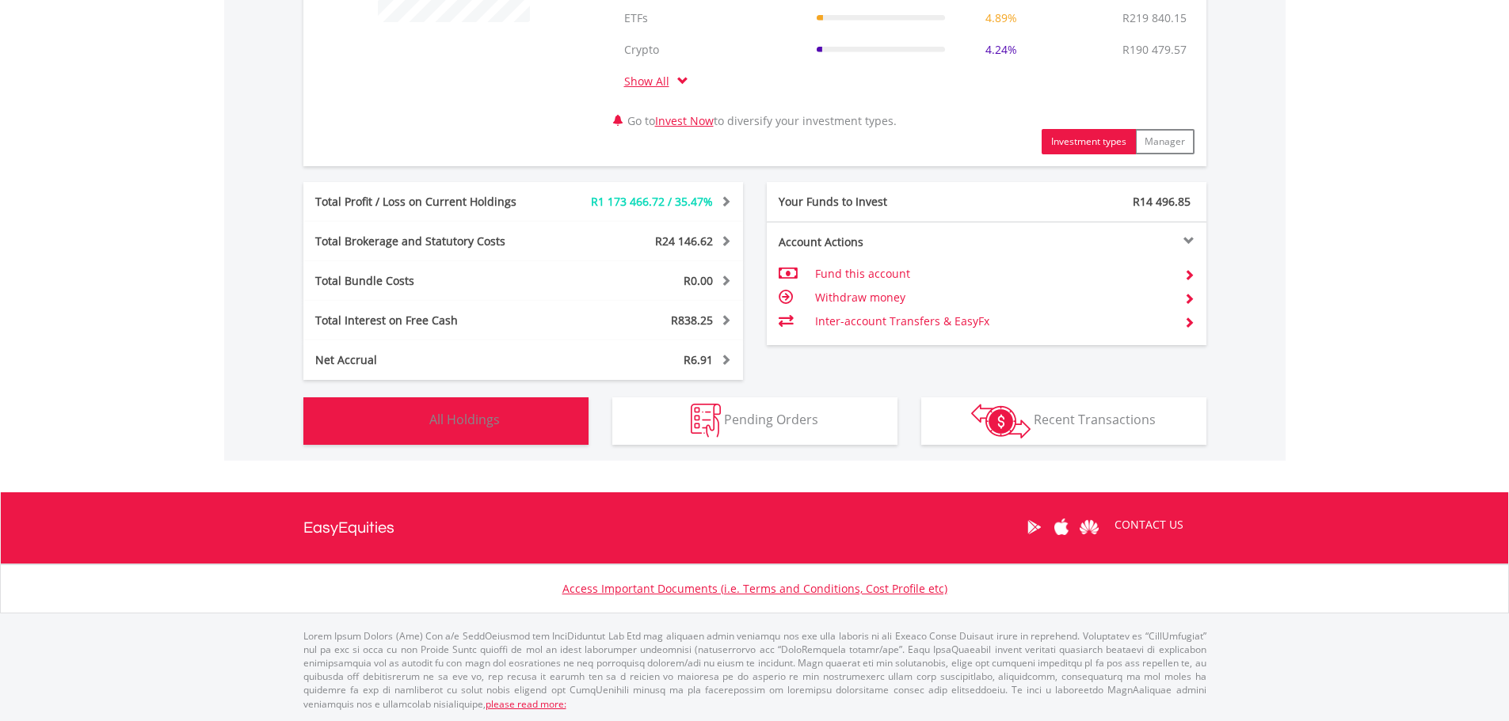
click at [491, 427] on span "All Holdings" at bounding box center [464, 419] width 70 height 17
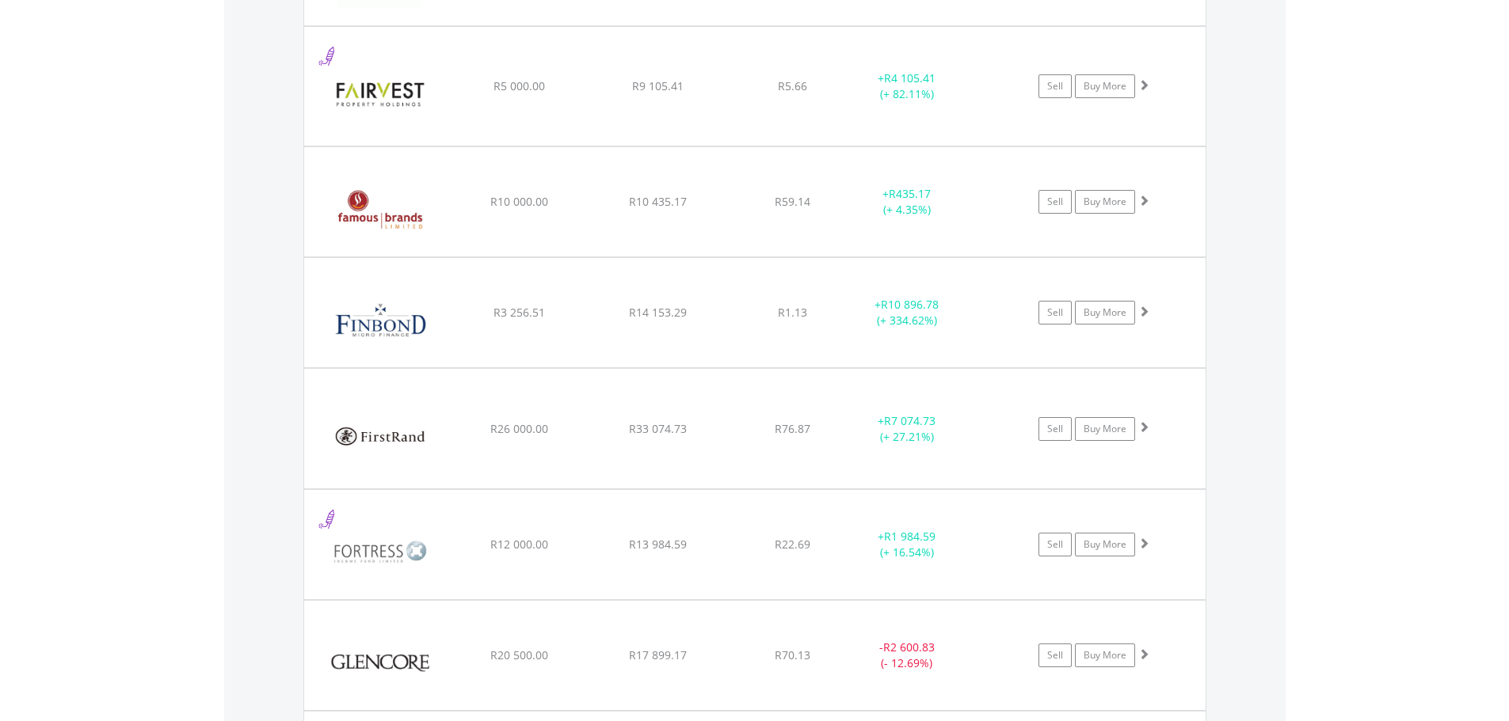
scroll to position [6322, 0]
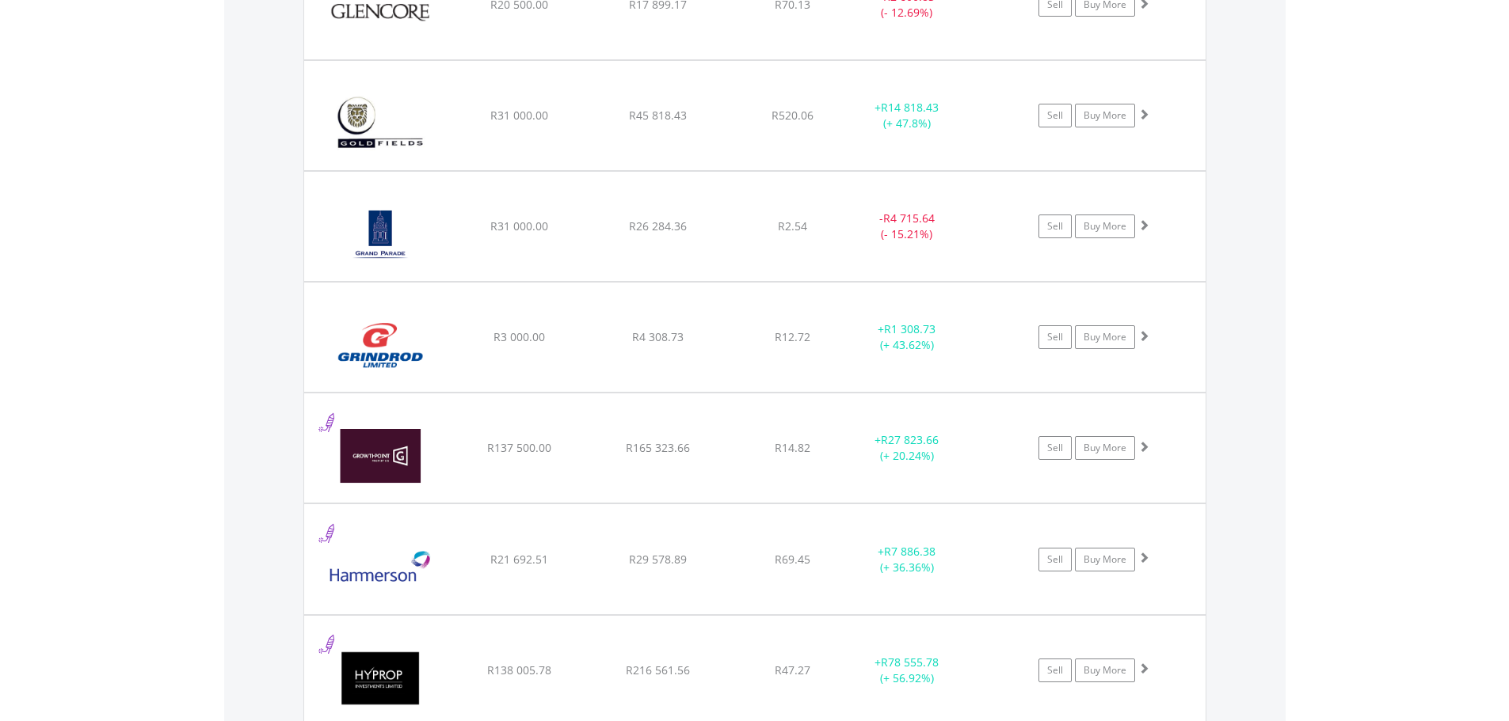
scroll to position [6596, 0]
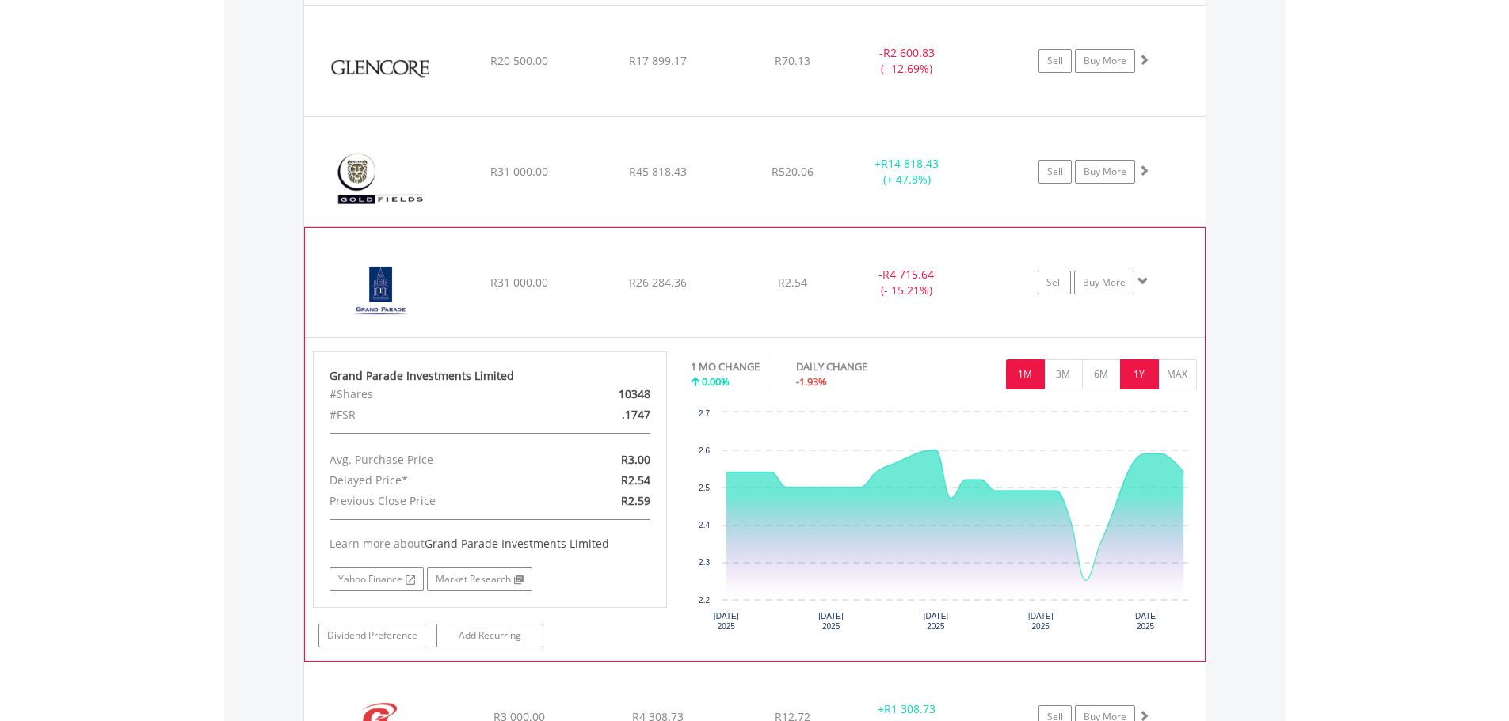
click at [1138, 374] on button "1Y" at bounding box center [1139, 375] width 39 height 30
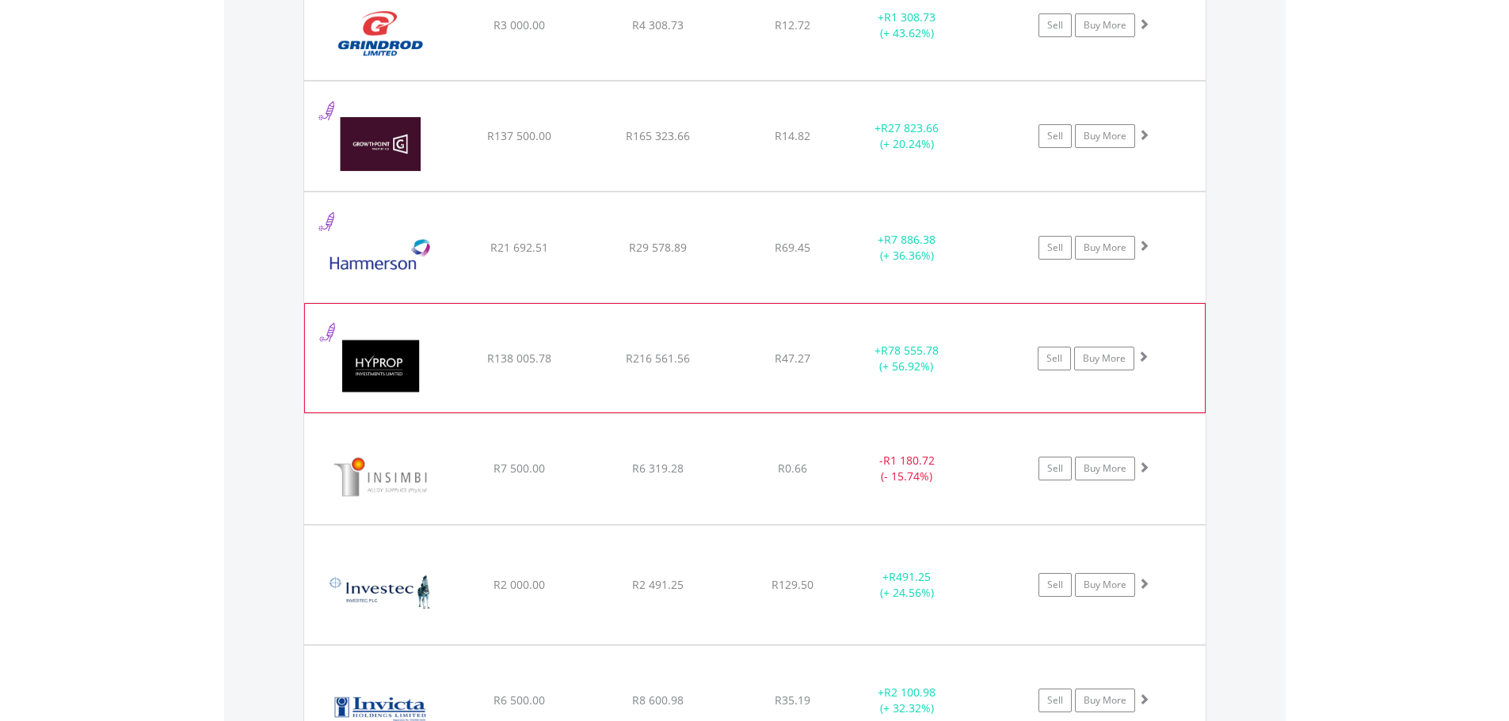
scroll to position [6992, 0]
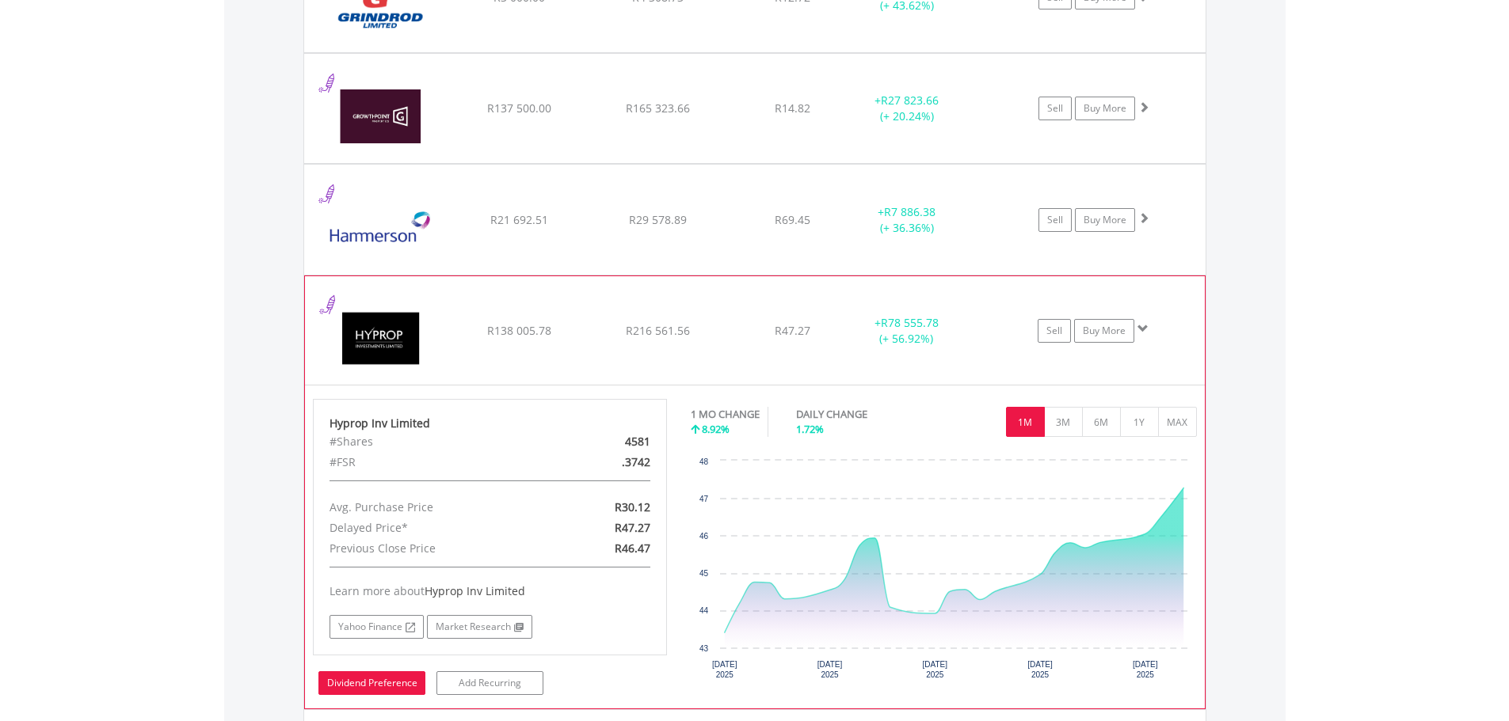
click at [388, 683] on link "Dividend Preference" at bounding box center [371, 684] width 107 height 24
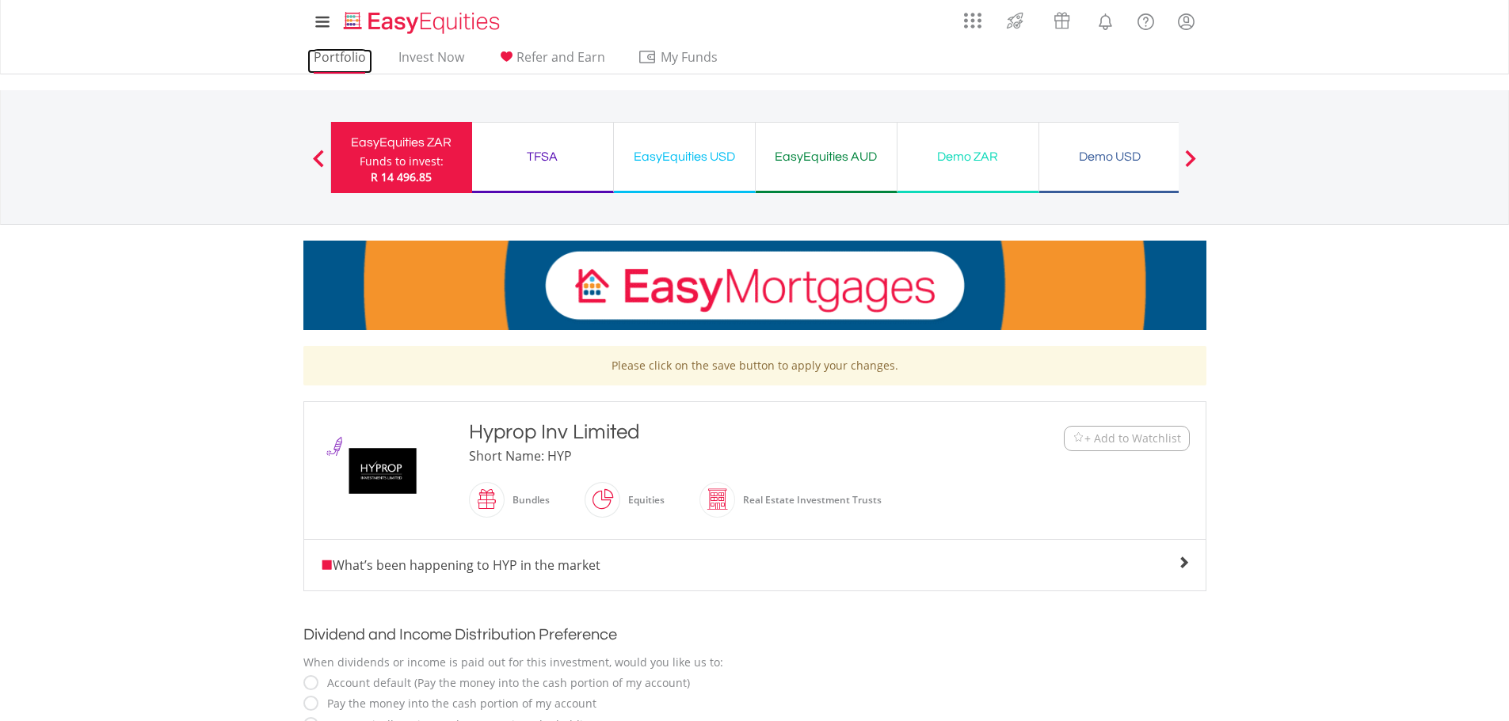
click at [353, 55] on link "Portfolio" at bounding box center [339, 61] width 65 height 25
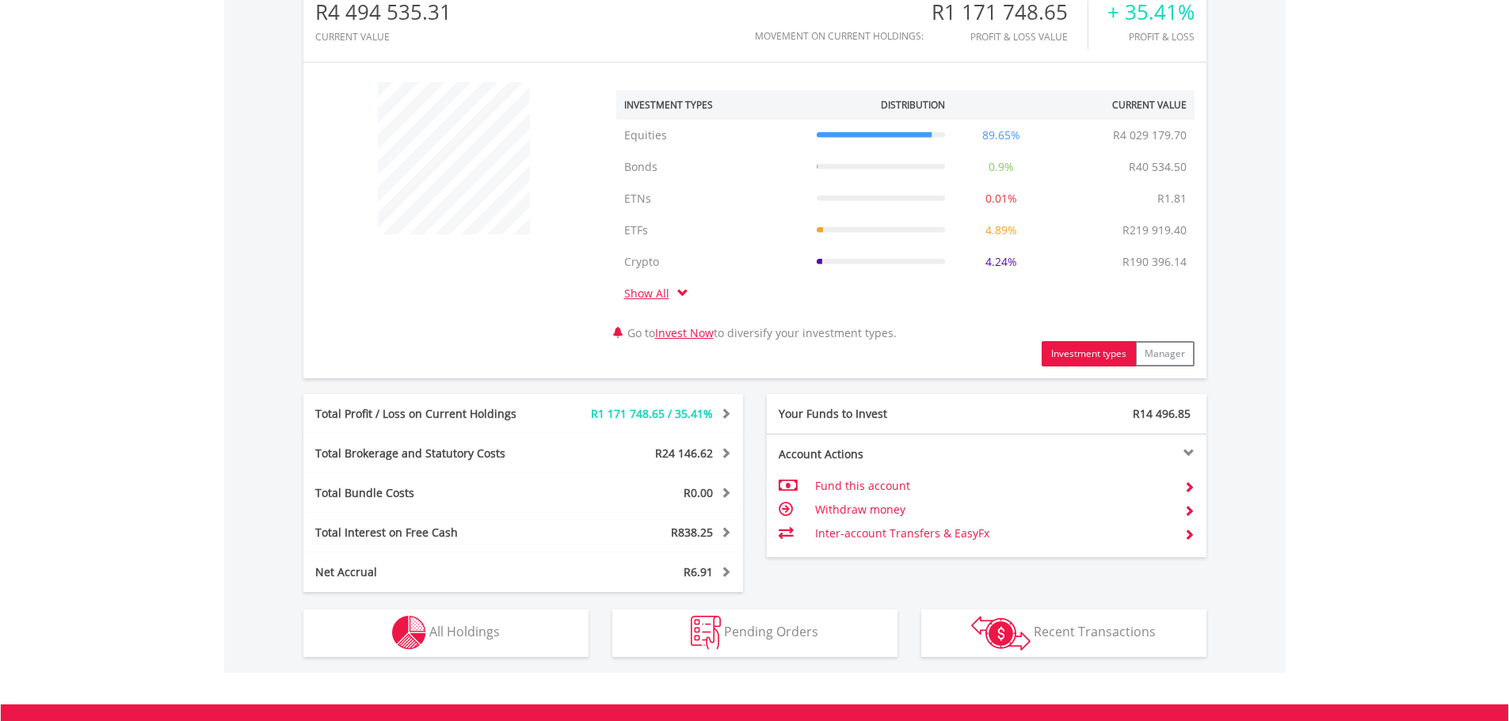
scroll to position [634, 0]
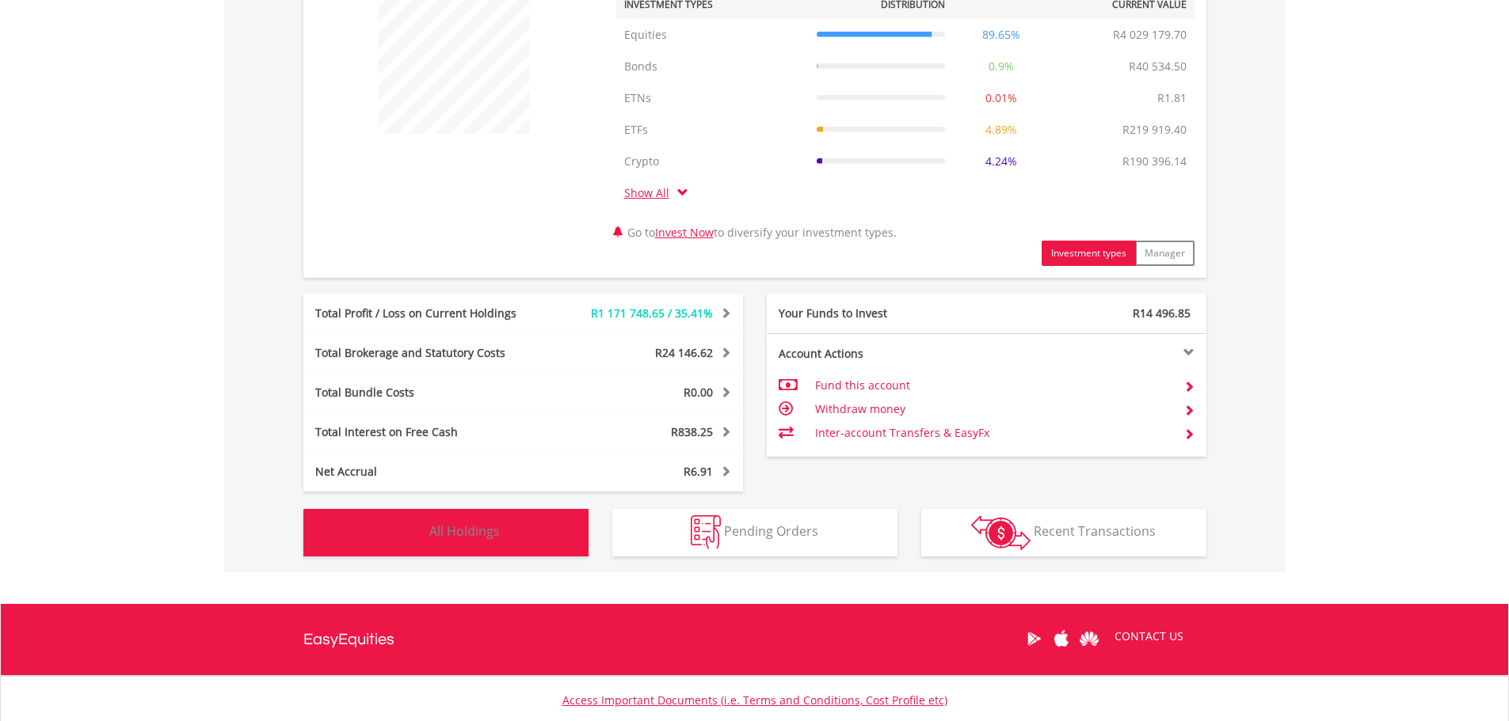
click at [470, 555] on button "Holdings All Holdings" at bounding box center [445, 533] width 285 height 48
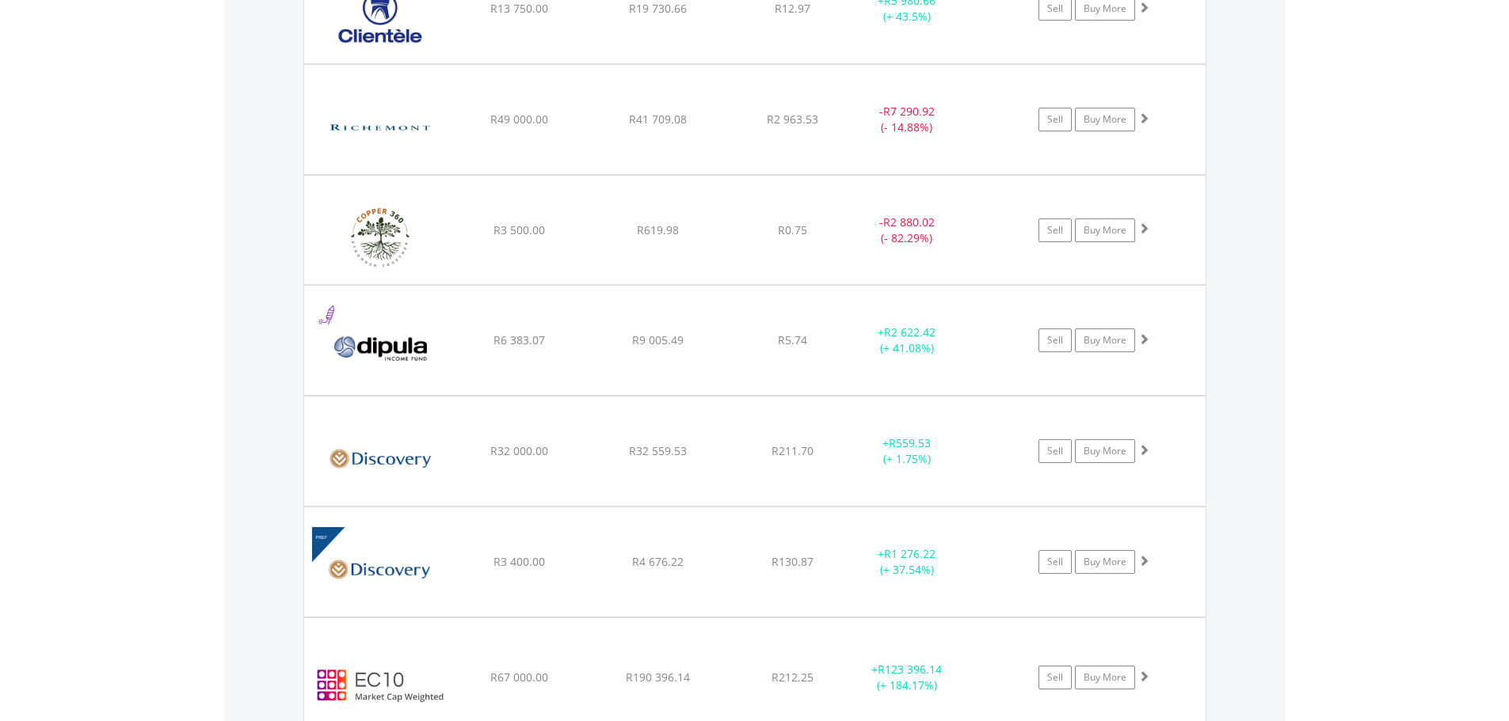
scroll to position [5049, 0]
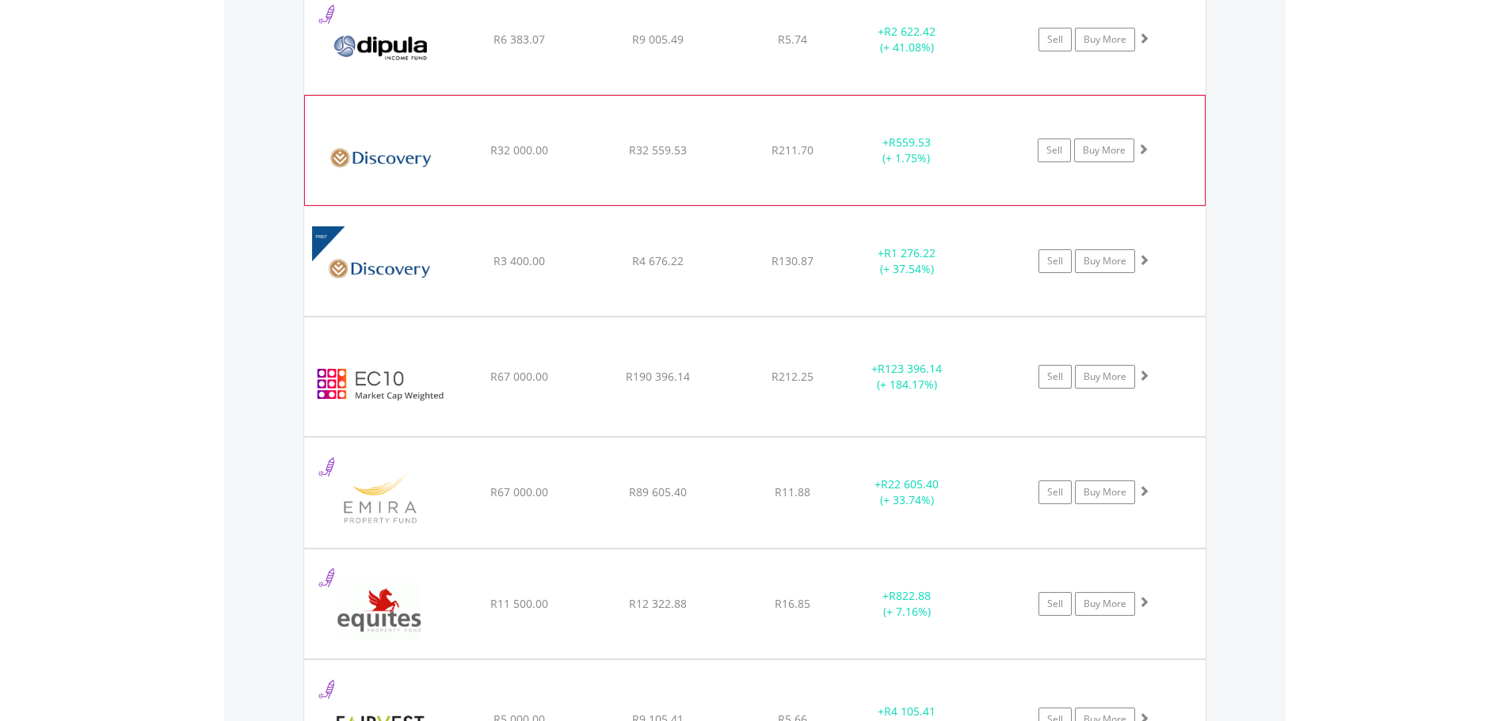
scroll to position [5445, 0]
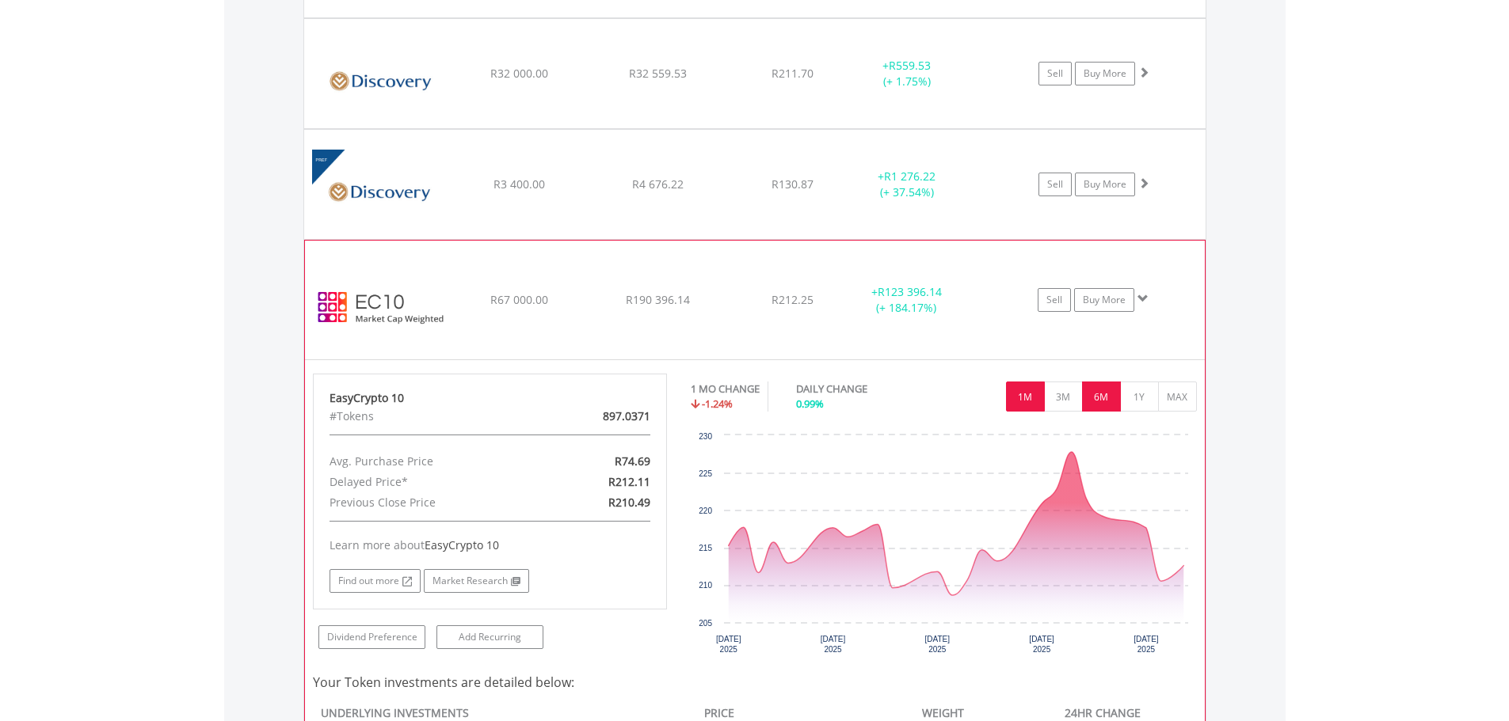
click at [1083, 398] on button "6M" at bounding box center [1101, 397] width 39 height 30
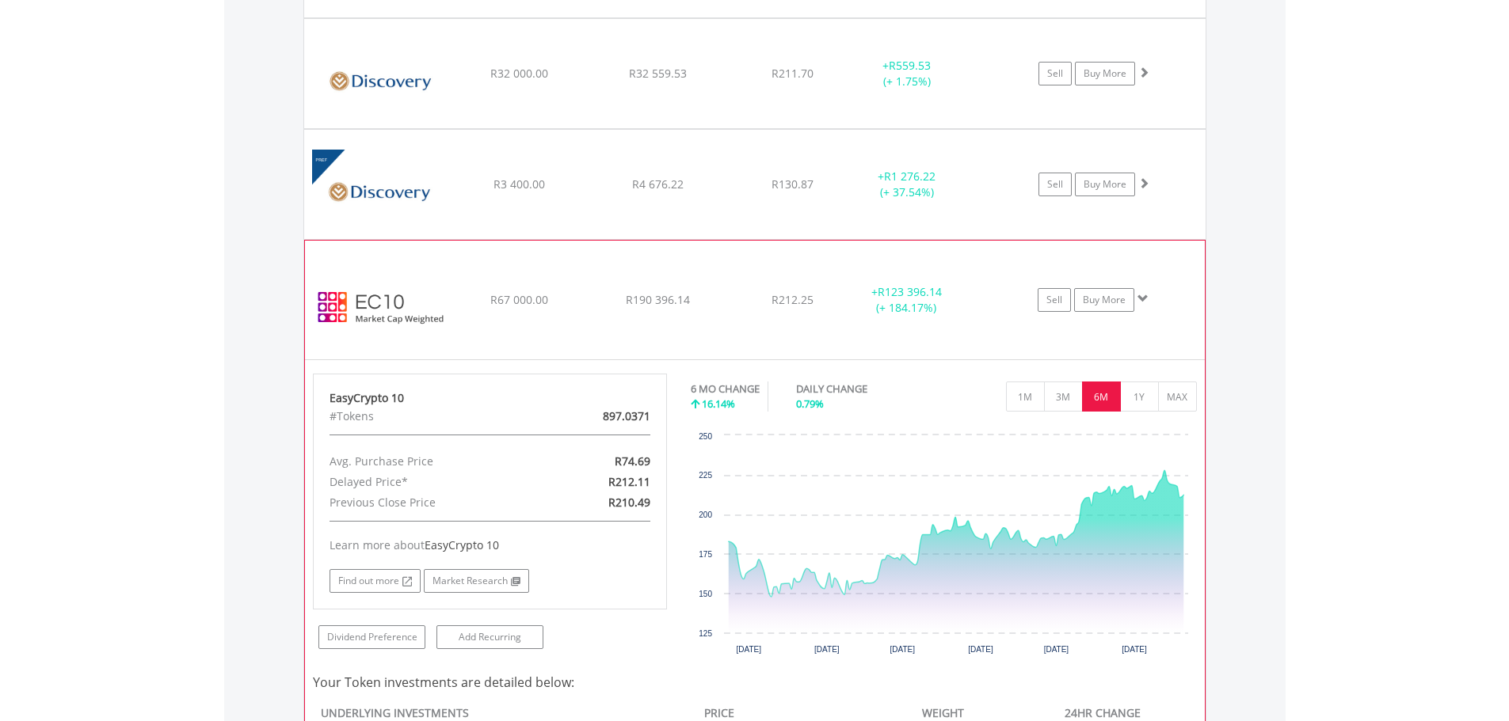
click at [1120, 392] on button "6M" at bounding box center [1101, 397] width 39 height 30
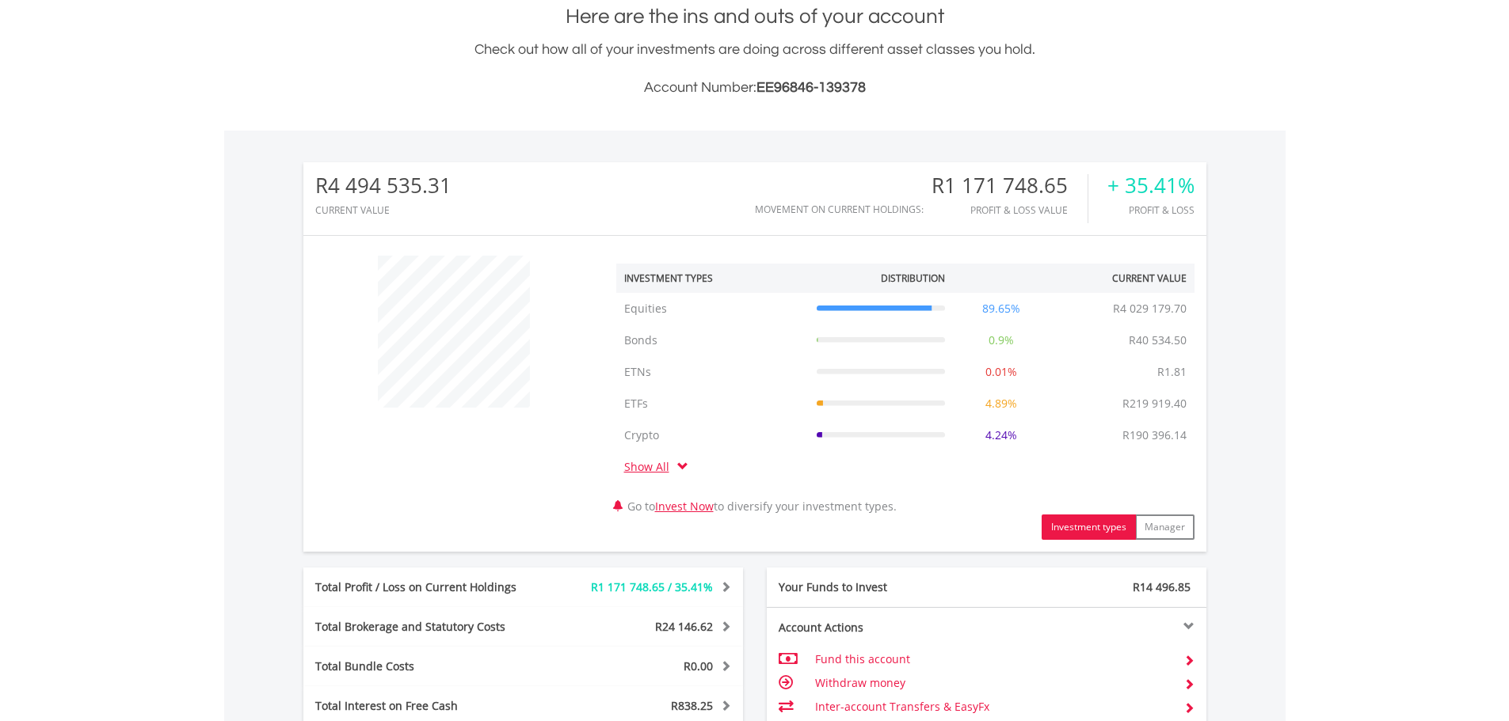
scroll to position [0, 0]
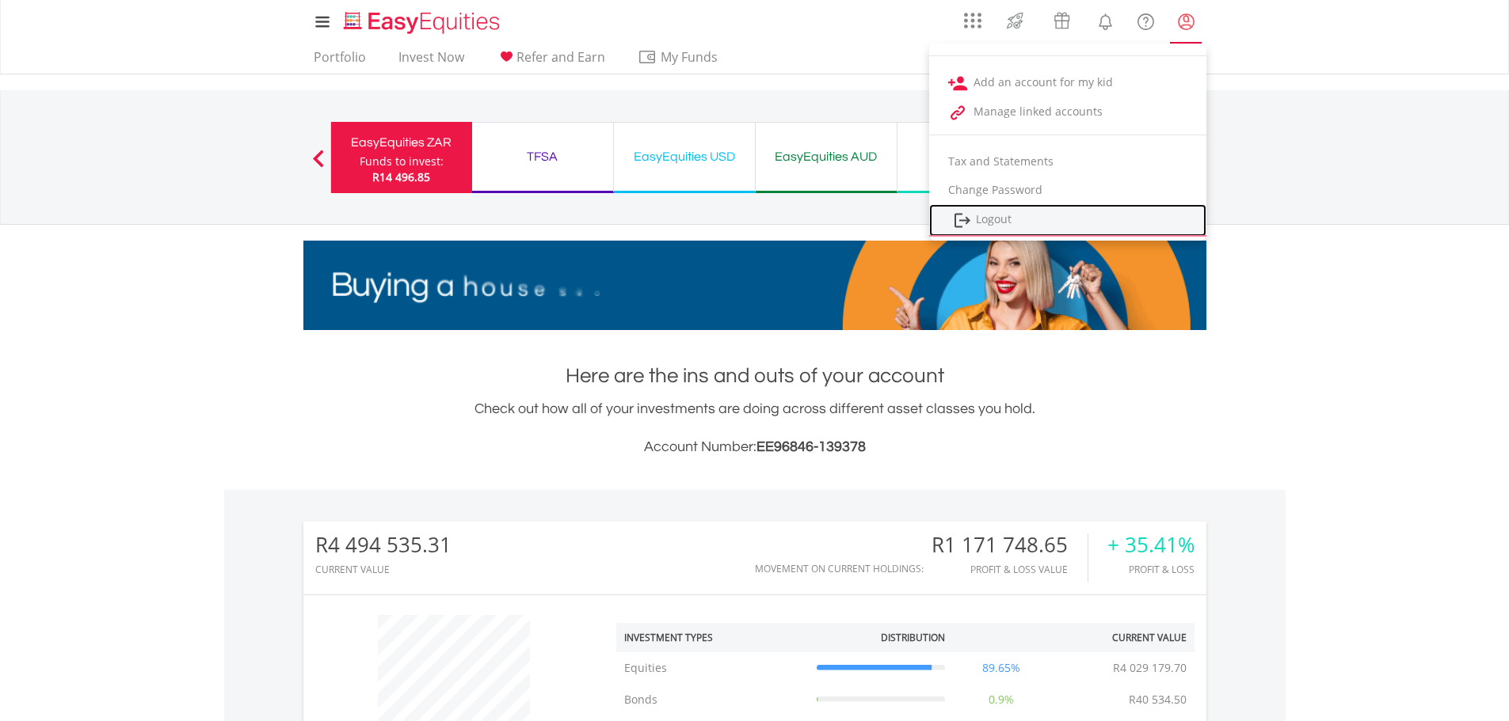
click at [1018, 217] on link "Logout" at bounding box center [1067, 220] width 277 height 32
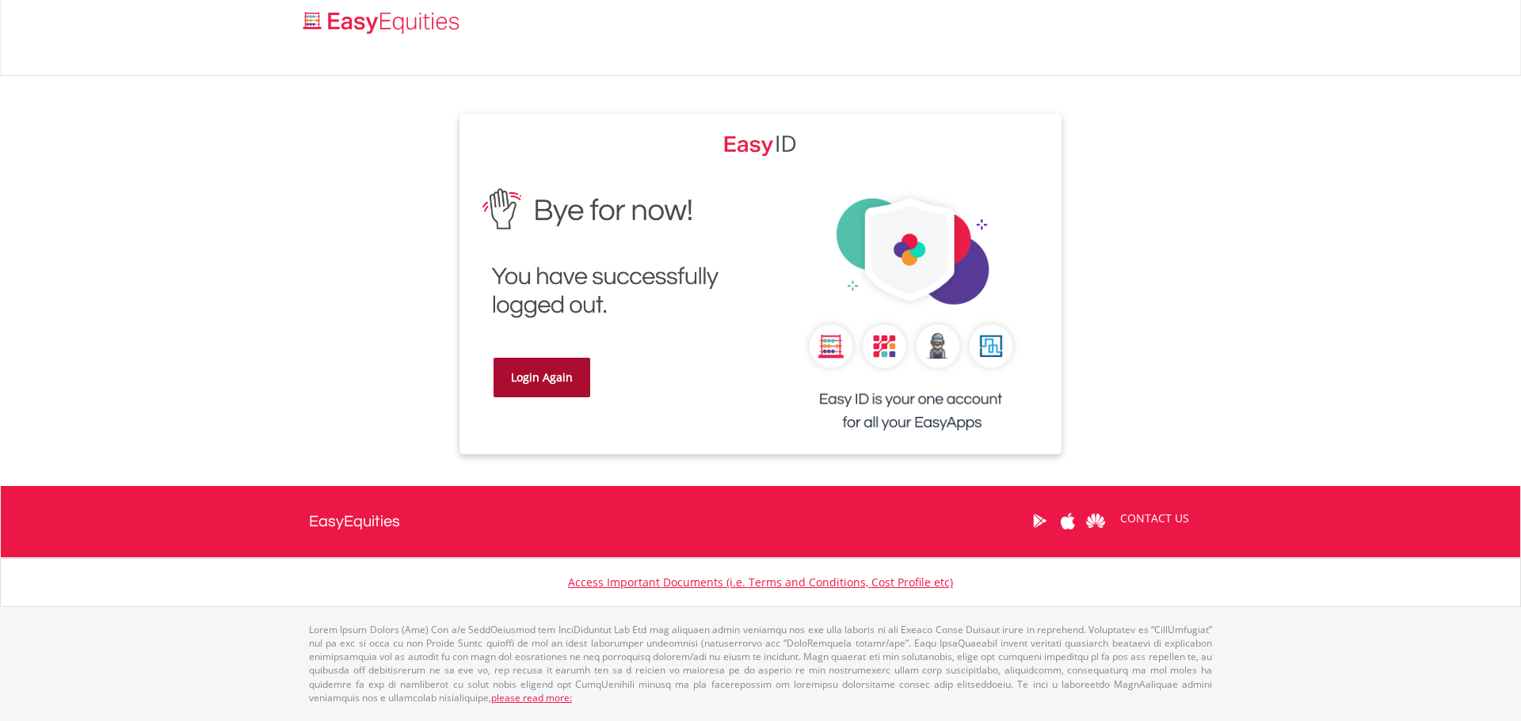
click at [539, 375] on link "Login Again" at bounding box center [541, 378] width 97 height 40
